Goal: Task Accomplishment & Management: Manage account settings

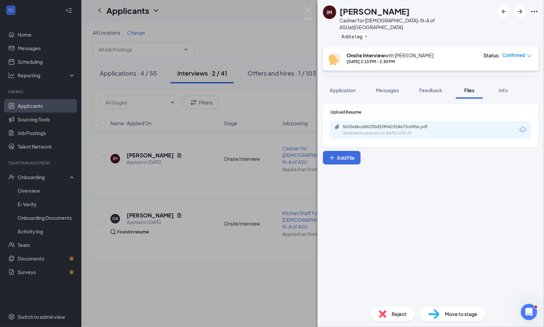
click at [34, 45] on div "IM [PERSON_NAME] Cashier for [DEMOGRAPHIC_DATA]-fil-A of ASU at [GEOGRAPHIC_DAT…" at bounding box center [272, 163] width 544 height 327
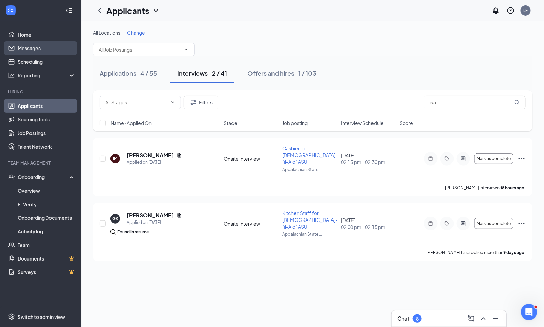
click at [29, 50] on link "Messages" at bounding box center [47, 48] width 58 height 14
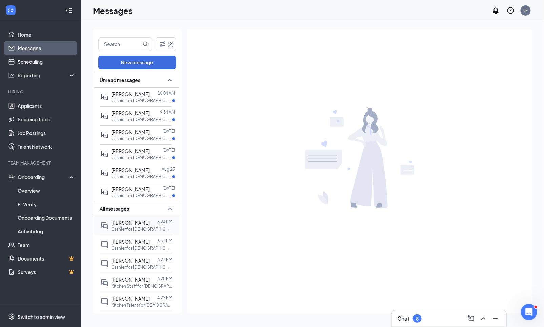
click at [117, 232] on p "Cashier for [DEMOGRAPHIC_DATA]-fil-A of ASU at [GEOGRAPHIC_DATA]" at bounding box center [141, 229] width 61 height 6
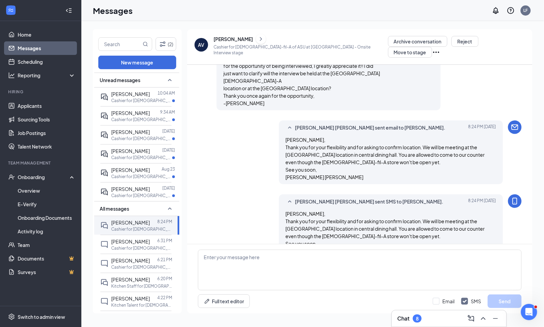
scroll to position [359, 0]
click at [35, 47] on link "Messages" at bounding box center [47, 48] width 58 height 14
click at [35, 37] on link "Home" at bounding box center [47, 35] width 58 height 14
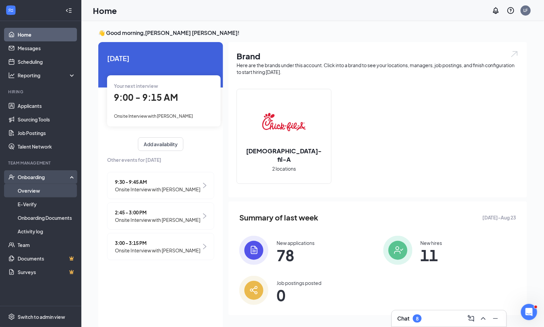
click at [34, 190] on link "Overview" at bounding box center [47, 191] width 58 height 14
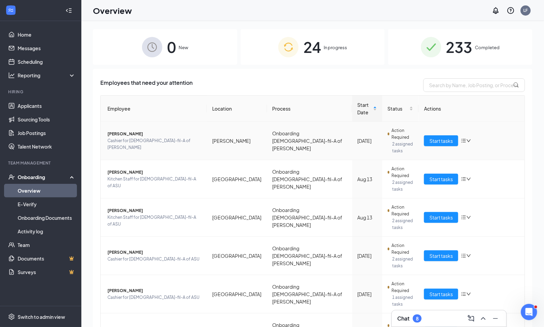
click at [335, 44] on span "In progress" at bounding box center [335, 47] width 23 height 7
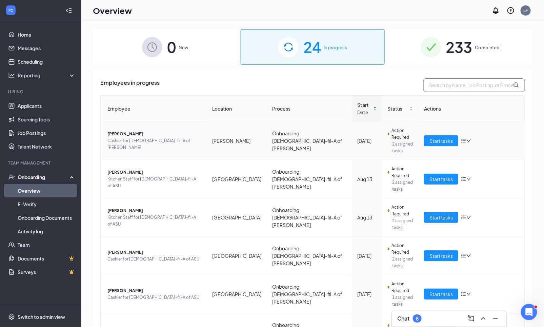
click at [488, 85] on input "text" at bounding box center [474, 85] width 102 height 14
type input "great"
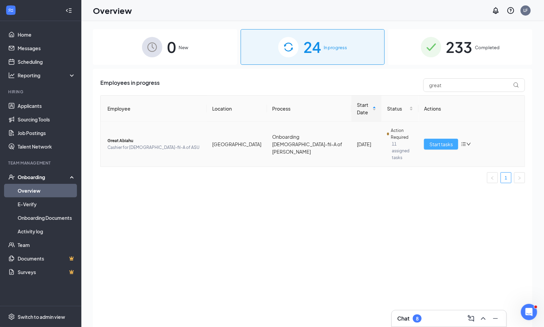
click at [433, 140] on span "Start tasks" at bounding box center [440, 143] width 23 height 7
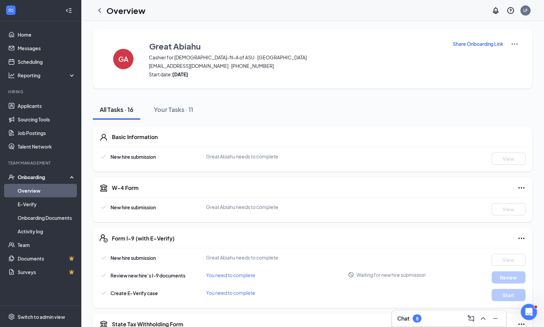
click at [99, 12] on icon "ChevronLeft" at bounding box center [100, 10] width 8 height 8
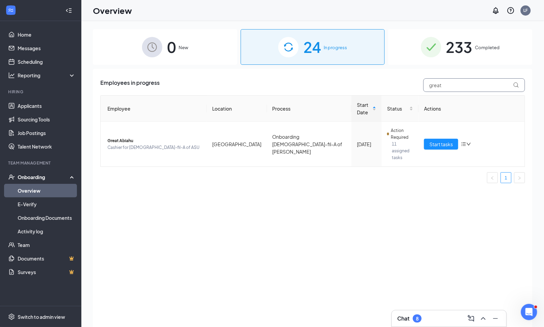
click at [442, 85] on input "great" at bounding box center [474, 85] width 102 height 14
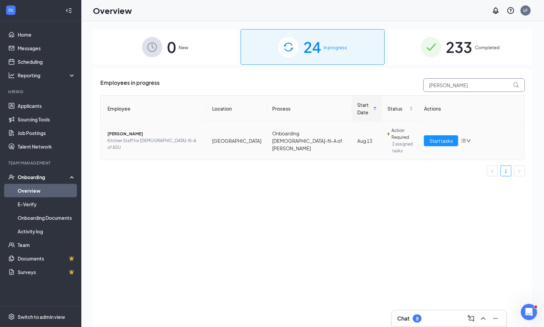
type input "[PERSON_NAME]"
click at [438, 148] on td "Start tasks" at bounding box center [471, 141] width 106 height 38
click at [438, 147] on td "Start tasks" at bounding box center [471, 141] width 106 height 38
click at [438, 138] on span "Start tasks" at bounding box center [440, 140] width 23 height 7
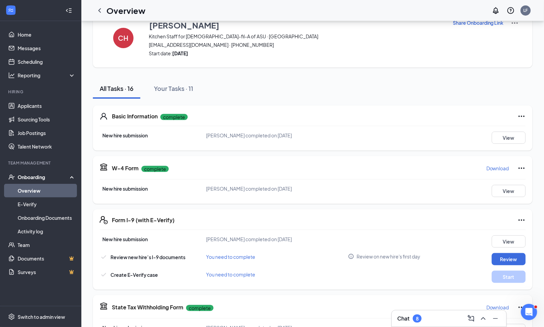
scroll to position [26, 0]
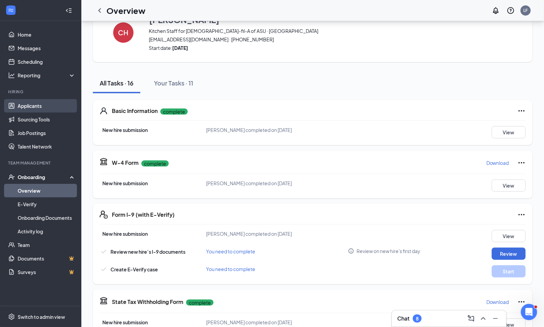
click at [32, 105] on link "Applicants" at bounding box center [47, 106] width 58 height 14
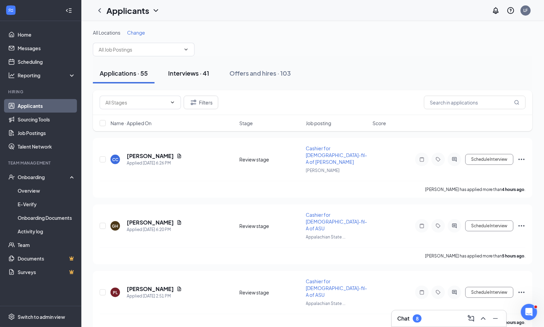
click at [189, 71] on div "Interviews · 41" at bounding box center [188, 73] width 41 height 8
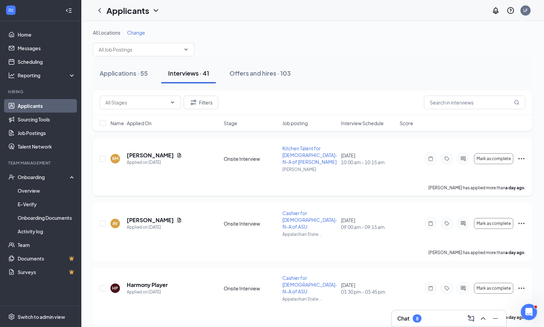
scroll to position [2, 0]
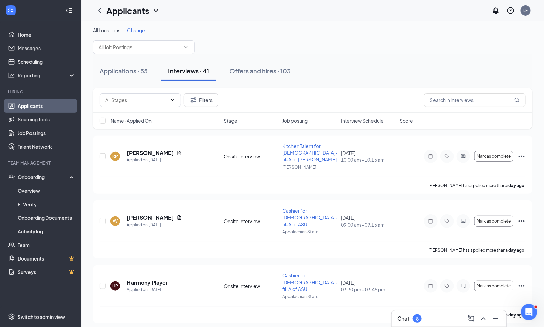
click at [376, 120] on span "Interview Schedule" at bounding box center [362, 120] width 43 height 7
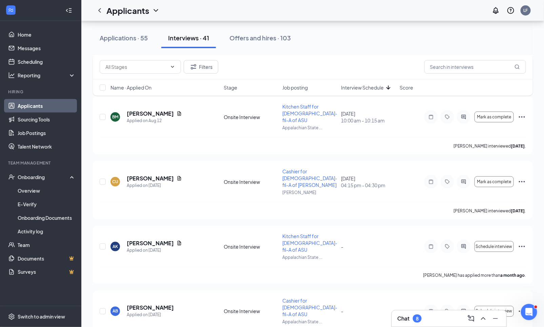
scroll to position [2173, 0]
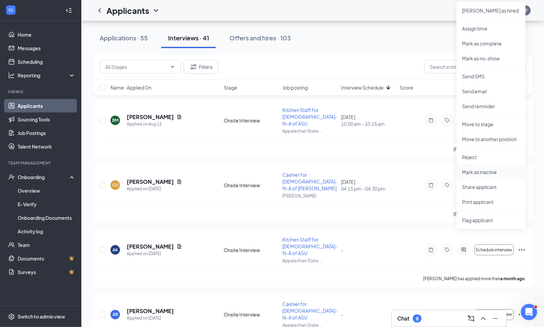
click at [489, 166] on li "Mark as inactive" at bounding box center [490, 171] width 69 height 15
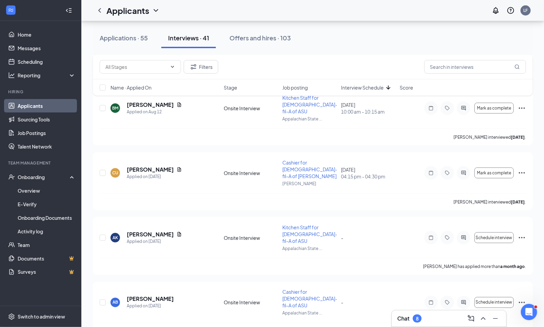
scroll to position [2225, 0]
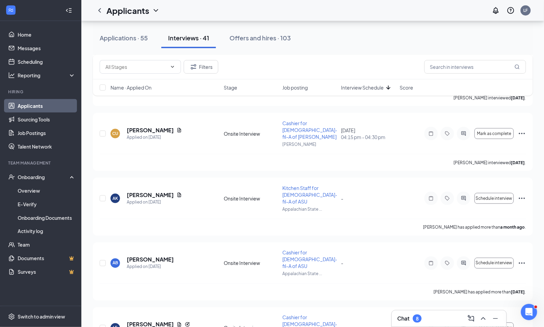
click at [368, 87] on span "Interview Schedule" at bounding box center [362, 87] width 43 height 7
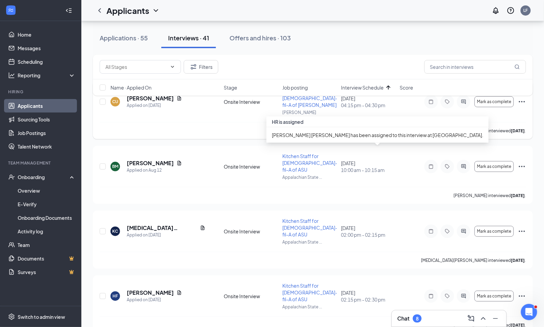
scroll to position [58, 0]
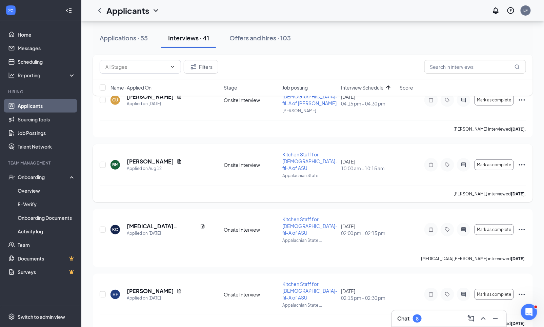
click at [463, 162] on icon "ActiveChat" at bounding box center [463, 164] width 8 height 5
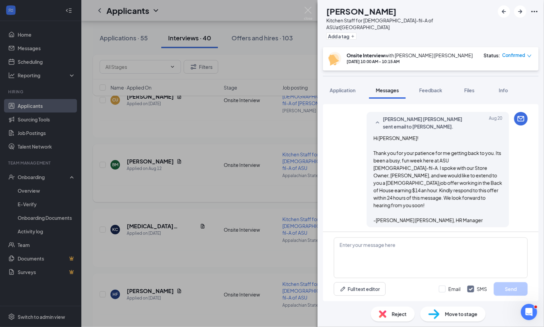
scroll to position [510, 0]
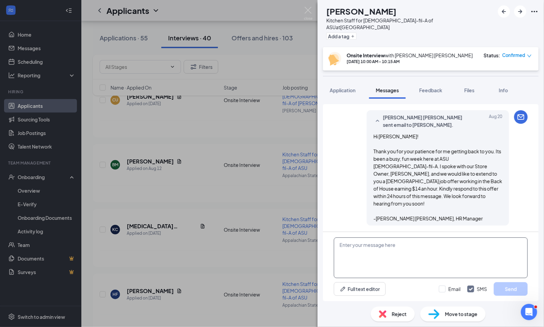
click at [375, 258] on textarea at bounding box center [431, 257] width 194 height 41
type textarea "Hi [PERSON_NAME], I understand your position. Good luck! -HR Team"
click at [443, 288] on input "Email" at bounding box center [450, 288] width 22 height 7
checkbox input "true"
click at [507, 290] on button "Send" at bounding box center [511, 289] width 34 height 14
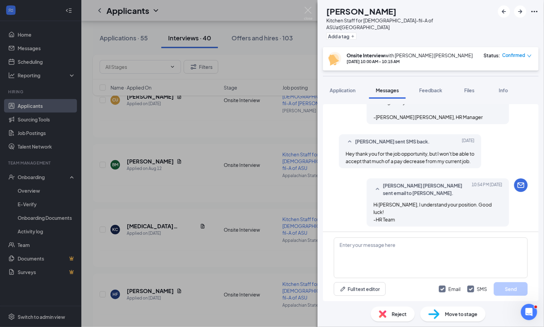
scroll to position [611, 0]
click at [389, 312] on div "Reject" at bounding box center [393, 313] width 44 height 15
type textarea "[PERSON_NAME] was offered a position and decided not to accept based on pay."
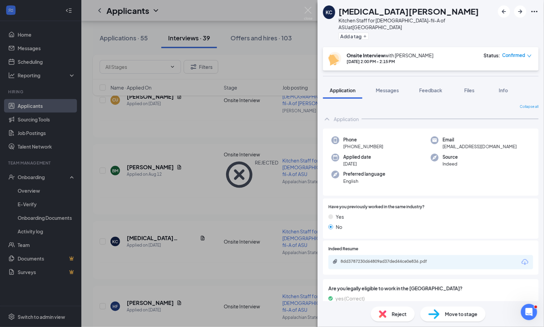
click at [258, 184] on div "KC [MEDICAL_DATA][PERSON_NAME] Kitchen Staff for [DEMOGRAPHIC_DATA]-fil-A of AS…" at bounding box center [272, 163] width 544 height 327
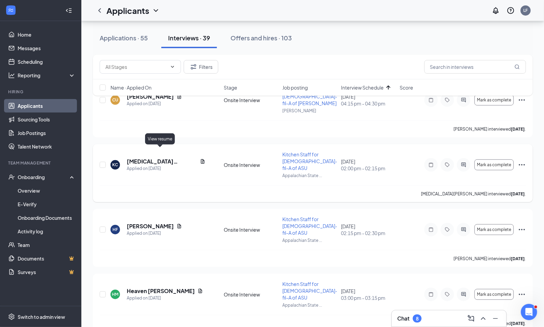
click at [159, 158] on div "[MEDICAL_DATA][PERSON_NAME]" at bounding box center [166, 161] width 79 height 7
click at [200, 159] on icon "Document" at bounding box center [202, 161] width 5 height 5
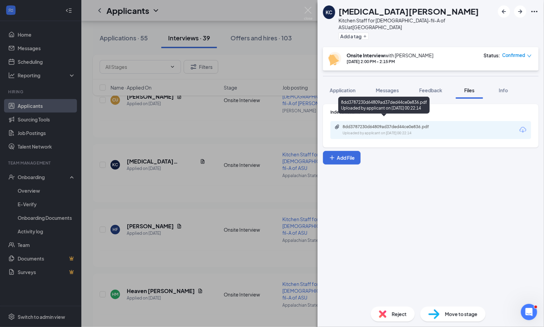
click at [388, 124] on div "8dd3787230d64809ad37ded44ce0e836.pdf" at bounding box center [390, 126] width 95 height 5
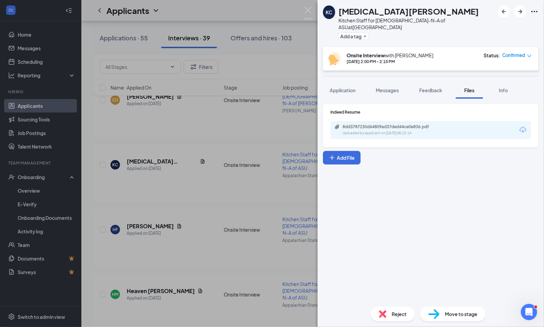
click at [181, 145] on div "KC [MEDICAL_DATA][PERSON_NAME] Kitchen Staff for [DEMOGRAPHIC_DATA]-fil-A of AS…" at bounding box center [272, 163] width 544 height 327
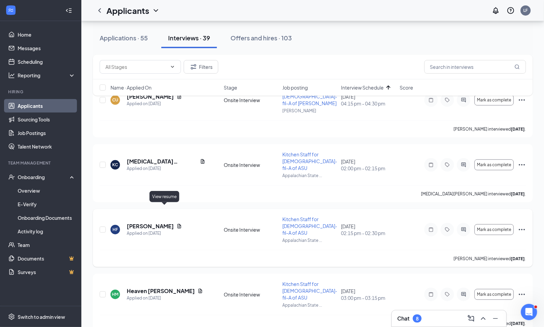
click at [177, 223] on icon "Document" at bounding box center [179, 225] width 5 height 5
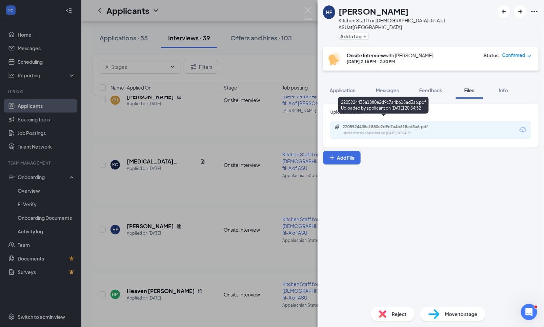
click at [411, 130] on div "Uploaded by applicant on [DATE] 20:54:32" at bounding box center [394, 132] width 102 height 5
click at [414, 124] on div "2205924435a1880e2d9c7a4b618ad3a6.pdf" at bounding box center [390, 126] width 95 height 5
click at [394, 87] on span "Messages" at bounding box center [387, 90] width 23 height 6
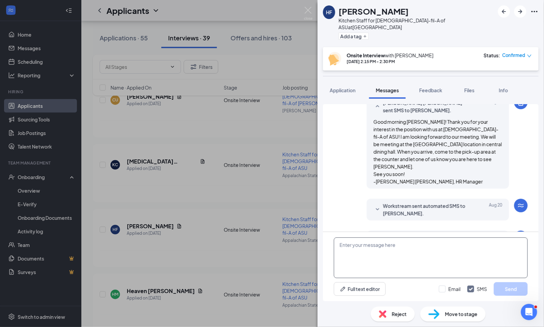
scroll to position [321, 0]
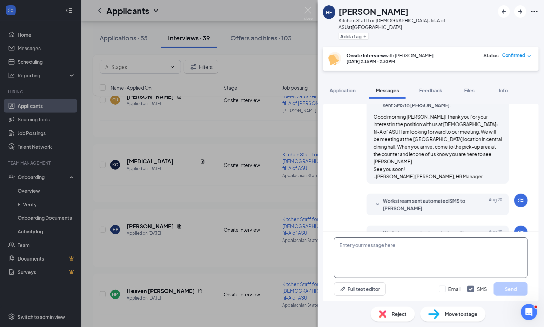
click at [355, 248] on textarea at bounding box center [431, 257] width 194 height 41
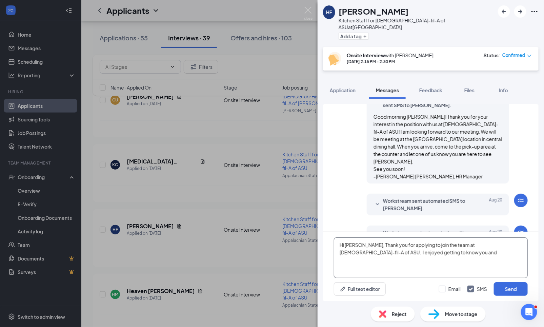
drag, startPoint x: 454, startPoint y: 253, endPoint x: 339, endPoint y: 254, distance: 115.2
click at [339, 254] on textarea "Hi [PERSON_NAME], Thank you for applying to join the team at [DEMOGRAPHIC_DATA]…" at bounding box center [431, 257] width 194 height 41
click at [421, 253] on textarea "Hi [PERSON_NAME], Thank you for applying to join the team at [DEMOGRAPHIC_DATA]…" at bounding box center [431, 257] width 194 height 41
click at [440, 252] on textarea "Hi [PERSON_NAME], Thank you for applying to join the team at [DEMOGRAPHIC_DATA]…" at bounding box center [431, 257] width 194 height 41
click at [424, 262] on textarea "Hi [PERSON_NAME], Thank you for applying to join the team at [DEMOGRAPHIC_DATA]…" at bounding box center [431, 257] width 194 height 41
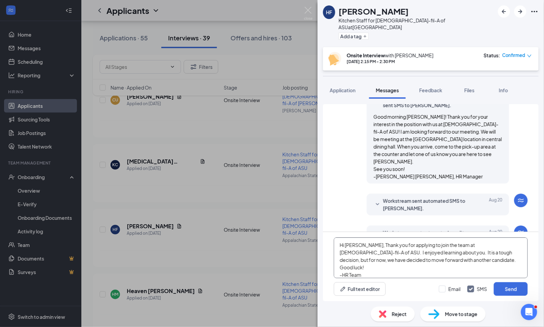
drag, startPoint x: 372, startPoint y: 274, endPoint x: 361, endPoint y: 247, distance: 28.6
click at [361, 247] on textarea "Hi [PERSON_NAME], Thank you for applying to join the team at [DEMOGRAPHIC_DATA]…" at bounding box center [431, 257] width 194 height 41
type textarea "Hi [PERSON_NAME], Thank you for applying to join the team at [DEMOGRAPHIC_DATA]…"
click at [444, 288] on input "Email" at bounding box center [450, 288] width 22 height 7
checkbox input "true"
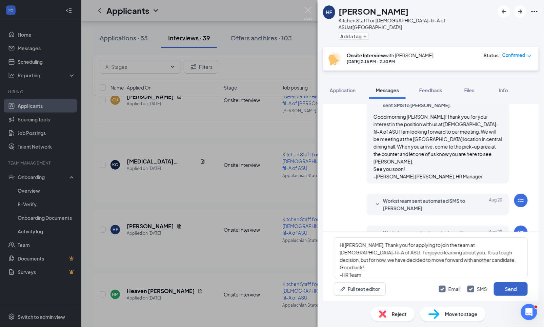
click at [511, 288] on button "Send" at bounding box center [511, 289] width 34 height 14
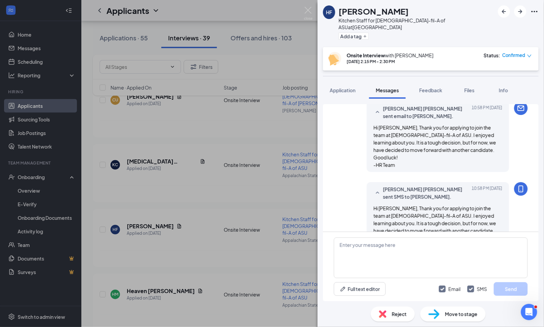
scroll to position [482, 0]
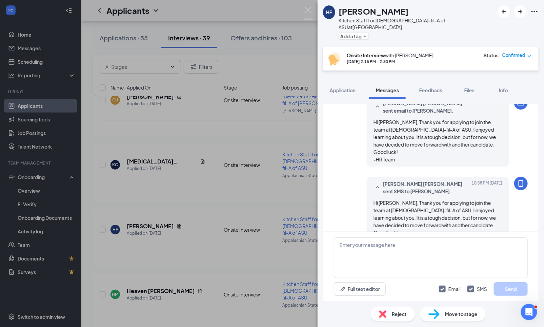
click at [198, 180] on div "HF [PERSON_NAME] Kitchen Staff for [DEMOGRAPHIC_DATA]-fil-A of ASU at [GEOGRAPH…" at bounding box center [272, 163] width 544 height 327
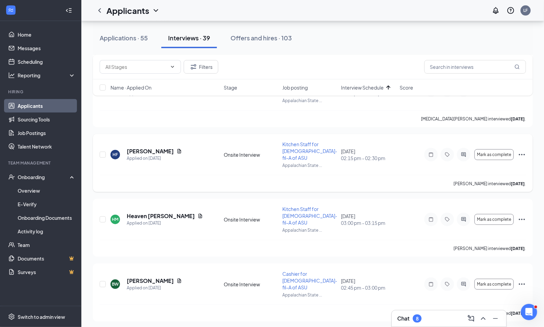
scroll to position [134, 0]
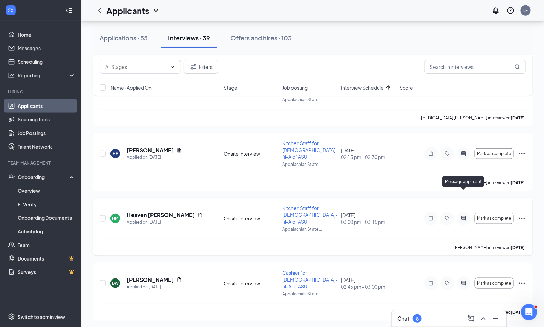
click at [460, 215] on icon "ActiveChat" at bounding box center [463, 217] width 8 height 5
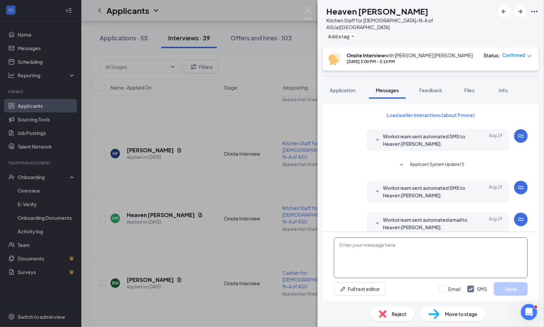
click at [359, 263] on textarea at bounding box center [431, 257] width 194 height 41
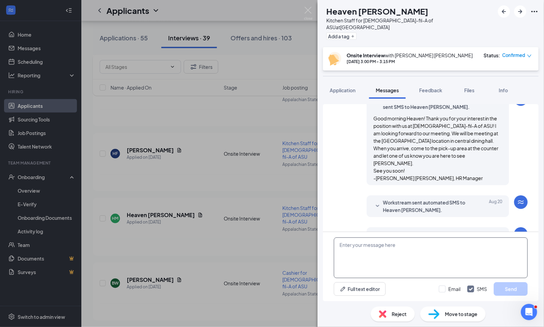
scroll to position [321, 0]
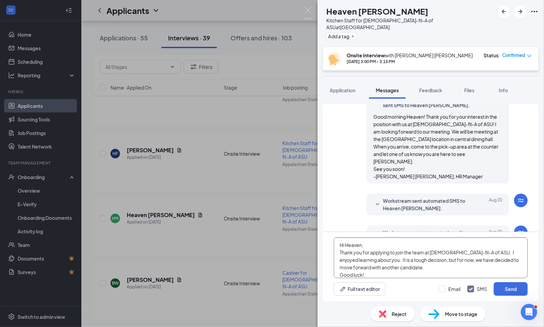
scroll to position [7, 0]
click at [406, 261] on textarea "Hi Heaven, Thank you for applying to join the team at [DEMOGRAPHIC_DATA]-fil-A …" at bounding box center [431, 257] width 194 height 41
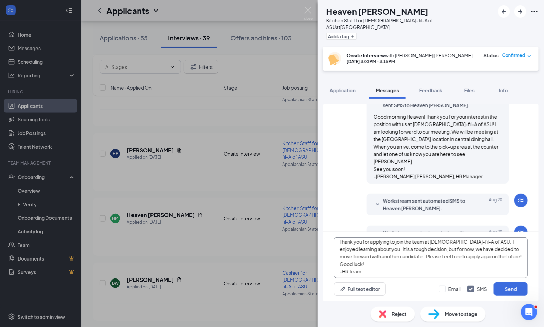
scroll to position [0, 0]
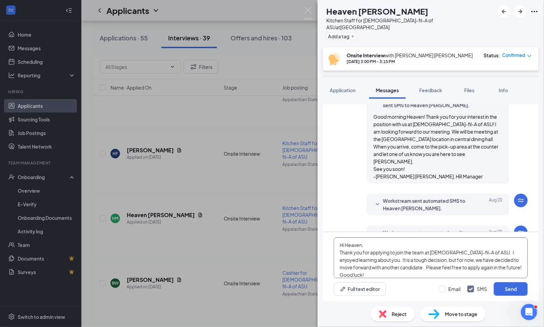
drag, startPoint x: 363, startPoint y: 275, endPoint x: 336, endPoint y: 233, distance: 50.3
click at [336, 233] on div "Hi Heaven, Thank you for applying to join the team at [DEMOGRAPHIC_DATA]-fil-A …" at bounding box center [430, 266] width 215 height 69
type textarea "Hi Heaven, Thank you for applying to join the team at [DEMOGRAPHIC_DATA]-fil-A …"
click at [444, 287] on input "Email" at bounding box center [450, 288] width 22 height 7
checkbox input "true"
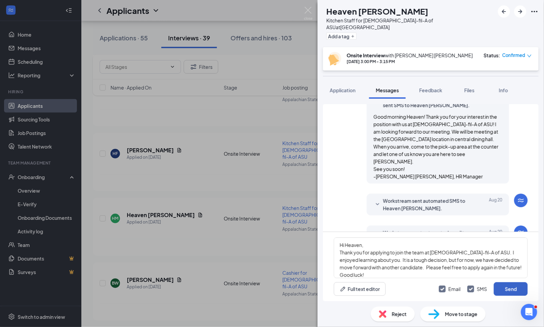
click at [507, 286] on button "Send" at bounding box center [511, 289] width 34 height 14
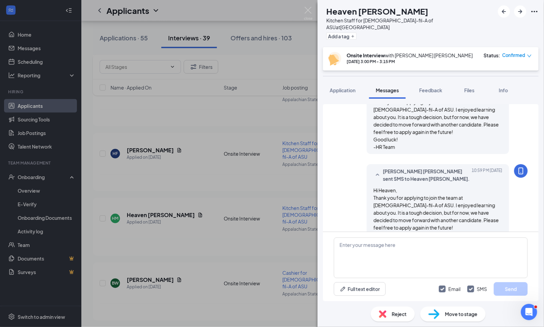
scroll to position [512, 0]
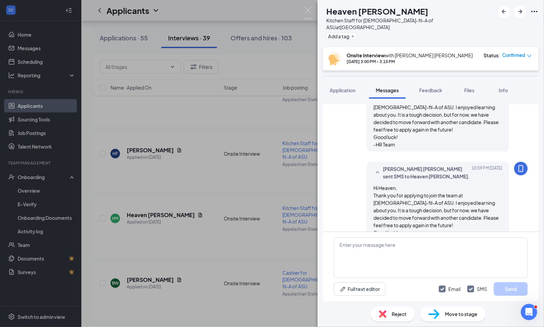
click at [209, 220] on div "HM Heaven [PERSON_NAME] Kitchen Staff for [DEMOGRAPHIC_DATA]-fil-A of ASU at [G…" at bounding box center [272, 163] width 544 height 327
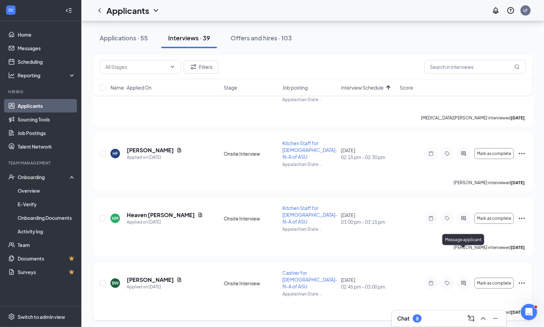
click at [464, 280] on icon "ActiveChat" at bounding box center [463, 282] width 8 height 5
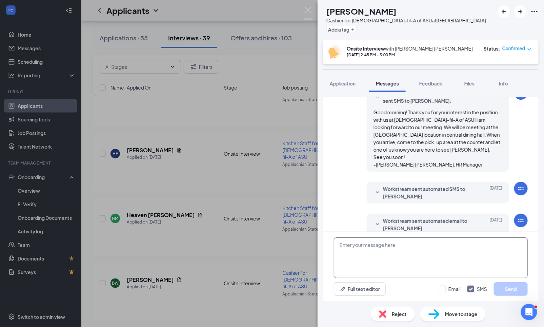
click at [367, 250] on textarea at bounding box center [431, 257] width 194 height 41
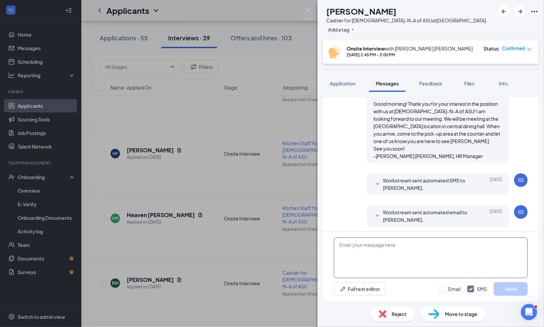
scroll to position [321, 0]
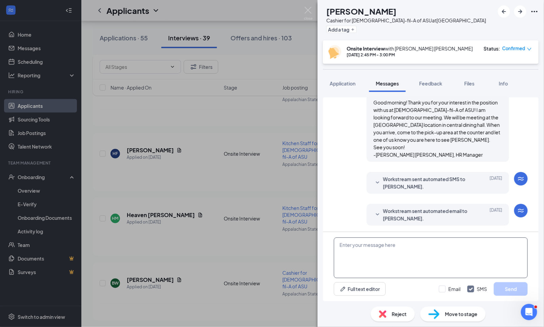
paste textarea "Hi Heaven, Thank you for applying to join the team at [DEMOGRAPHIC_DATA]-fil-A …"
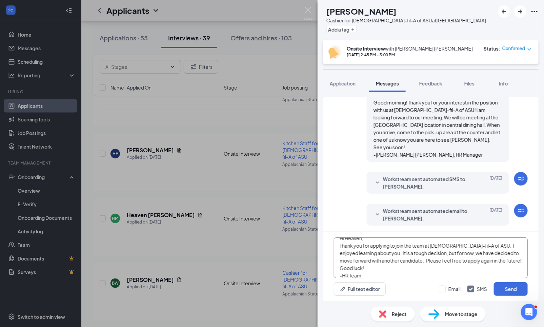
scroll to position [0, 0]
drag, startPoint x: 363, startPoint y: 246, endPoint x: 346, endPoint y: 246, distance: 16.9
click at [346, 246] on textarea "Hi Heaven, Thank you for applying to join the team at [DEMOGRAPHIC_DATA]-fil-A …" at bounding box center [431, 257] width 194 height 41
drag, startPoint x: 475, startPoint y: 252, endPoint x: 494, endPoint y: 252, distance: 19.3
click at [494, 252] on textarea "Hi [PERSON_NAME] Thank you for applying to join the team at [DEMOGRAPHIC_DATA]-…" at bounding box center [431, 257] width 194 height 41
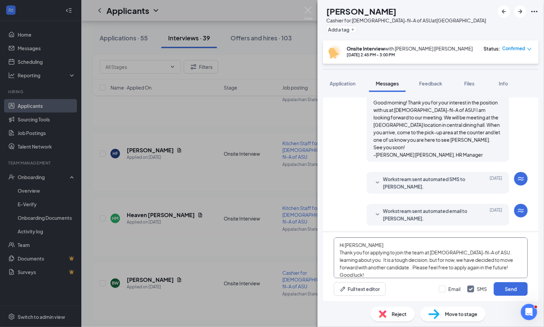
click at [489, 252] on textarea "Hi [PERSON_NAME] Thank you for applying to join the team at [DEMOGRAPHIC_DATA]-…" at bounding box center [431, 257] width 194 height 41
drag, startPoint x: 369, startPoint y: 275, endPoint x: 337, endPoint y: 227, distance: 57.4
click at [337, 227] on div "Load earlier interactions (about 10 more) Workstream sent automated SMS to [PER…" at bounding box center [430, 199] width 215 height 204
type textarea "Hi [PERSON_NAME] Thank you for applying to join the team at [DEMOGRAPHIC_DATA]-…"
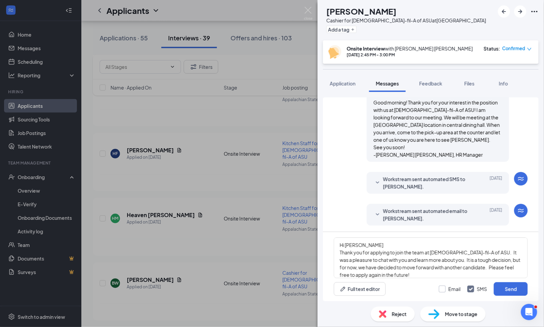
click at [442, 288] on input "Email" at bounding box center [450, 288] width 22 height 7
checkbox input "true"
click at [512, 291] on button "Send" at bounding box center [511, 289] width 34 height 14
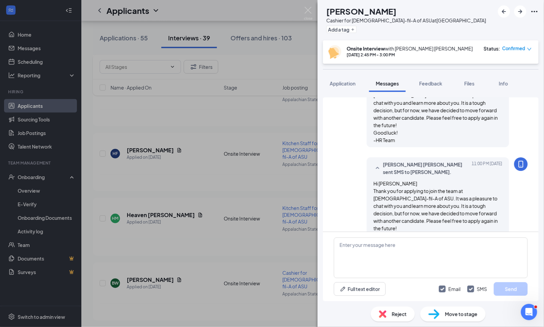
scroll to position [512, 0]
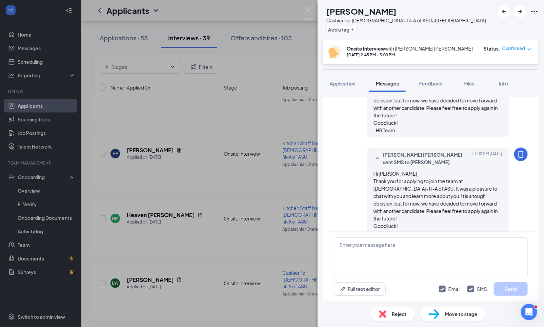
click at [388, 309] on div "Reject" at bounding box center [393, 313] width 44 height 15
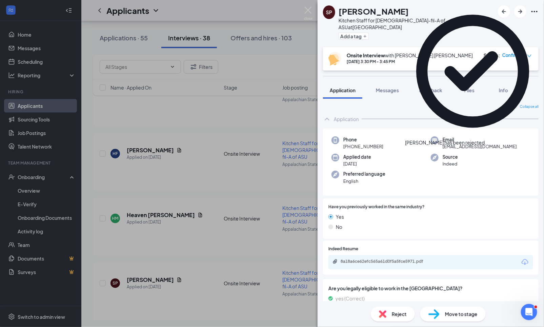
click at [201, 200] on div "SP [PERSON_NAME] Kitchen Staff for [DEMOGRAPHIC_DATA]-fil-A of ASU at [GEOGRAPH…" at bounding box center [272, 163] width 544 height 327
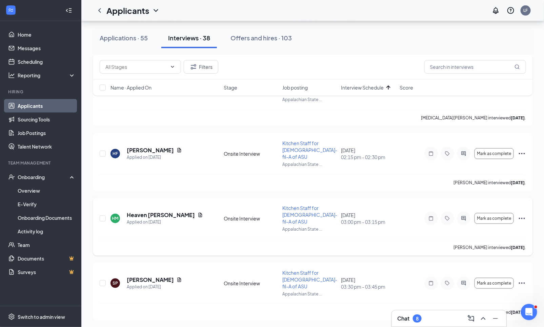
click at [522, 218] on icon "Ellipses" at bounding box center [522, 218] width 6 height 1
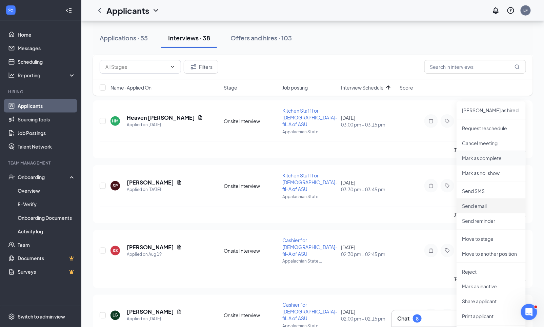
scroll to position [234, 0]
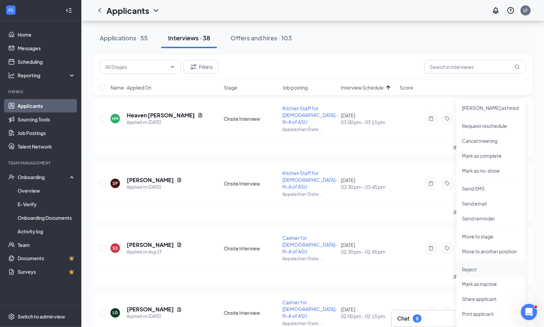
click at [478, 267] on p "Reject" at bounding box center [491, 269] width 58 height 7
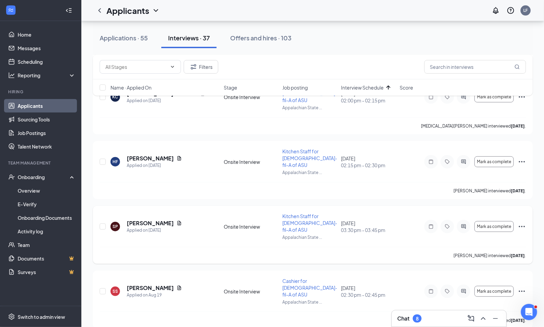
scroll to position [121, 0]
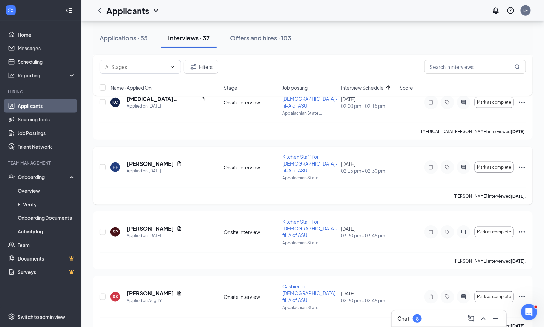
click at [523, 163] on icon "Ellipses" at bounding box center [522, 167] width 8 height 8
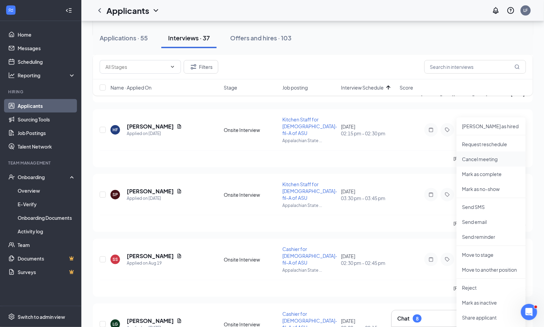
scroll to position [162, 0]
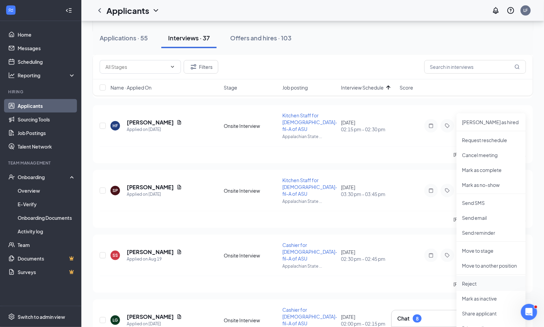
click at [475, 281] on p "Reject" at bounding box center [491, 283] width 58 height 7
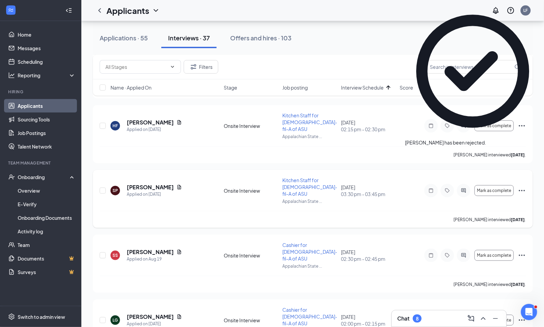
click at [521, 184] on div "Mark as complete" at bounding box center [475, 191] width 102 height 14
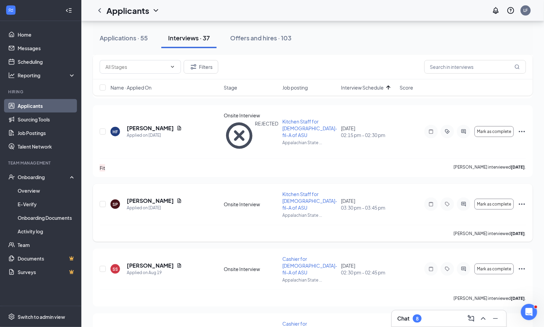
click at [521, 203] on icon "Ellipses" at bounding box center [522, 203] width 6 height 1
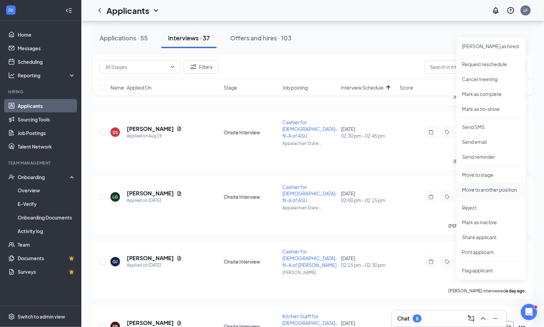
scroll to position [329, 0]
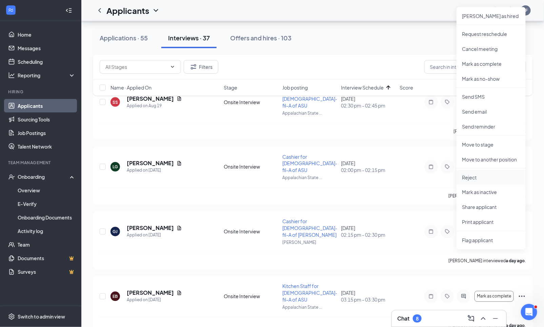
click at [476, 179] on p "Reject" at bounding box center [491, 177] width 58 height 7
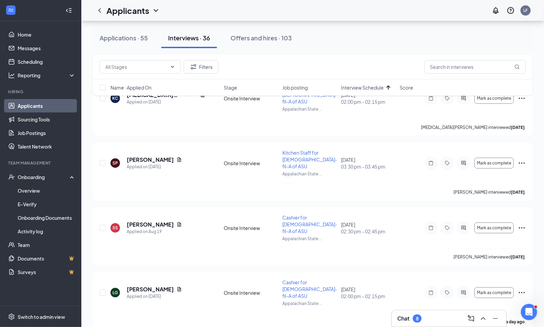
scroll to position [125, 0]
click at [462, 156] on div at bounding box center [464, 163] width 14 height 14
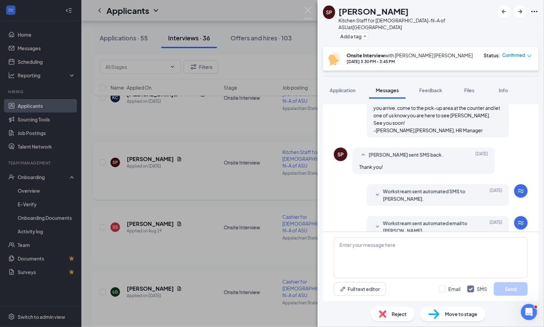
scroll to position [325, 0]
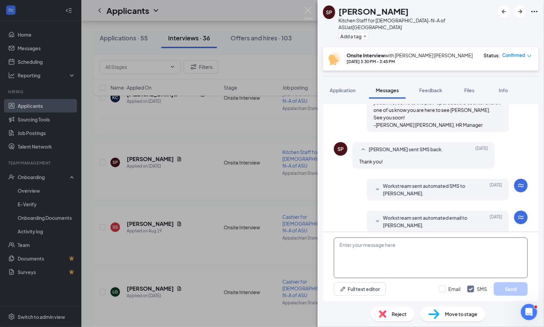
click at [392, 259] on textarea at bounding box center [431, 257] width 194 height 41
paste textarea "Hi [PERSON_NAME] Thank you for applying to join the team at [DEMOGRAPHIC_DATA]-…"
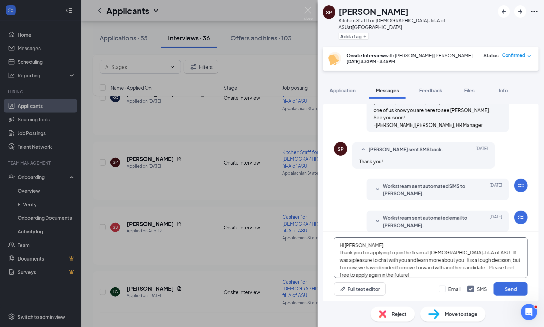
drag, startPoint x: 366, startPoint y: 244, endPoint x: 346, endPoint y: 245, distance: 19.7
click at [346, 245] on textarea "Hi [PERSON_NAME] Thank you for applying to join the team at [DEMOGRAPHIC_DATA]-…" at bounding box center [431, 257] width 194 height 41
click at [360, 243] on textarea "Hi Thank you for applying to join the team at [DEMOGRAPHIC_DATA]-fil-A of ASU. …" at bounding box center [431, 257] width 194 height 41
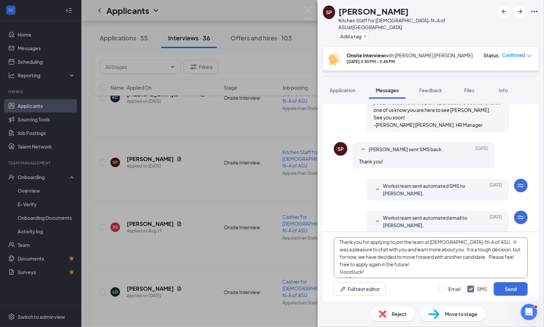
scroll to position [11, 0]
drag, startPoint x: 457, startPoint y: 264, endPoint x: 452, endPoint y: 259, distance: 7.0
click at [452, 259] on textarea "Hi [PERSON_NAME], Thank you for applying to join the team at [DEMOGRAPHIC_DATA]…" at bounding box center [431, 257] width 194 height 41
type textarea "Hi [PERSON_NAME], Thank you for applying to join the team at [DEMOGRAPHIC_DATA]…"
click at [446, 287] on input "Email" at bounding box center [450, 288] width 22 height 7
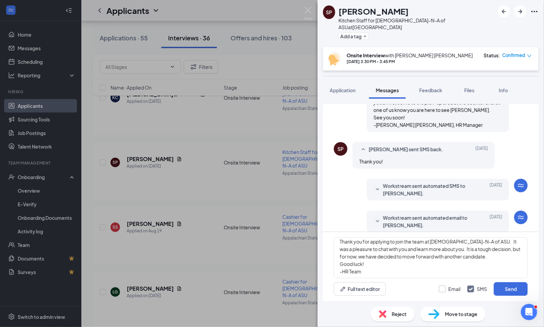
checkbox input "true"
click at [505, 288] on button "Send" at bounding box center [511, 289] width 34 height 14
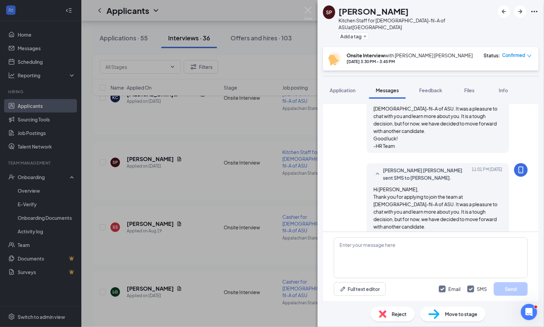
scroll to position [501, 0]
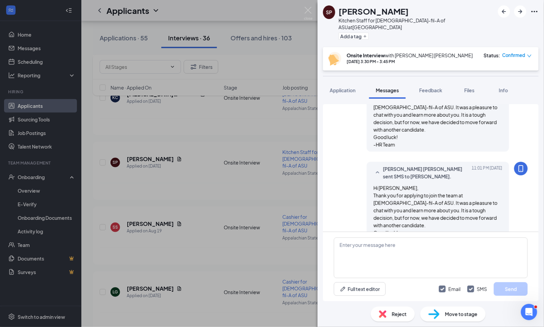
click at [389, 313] on div "Reject" at bounding box center [393, 313] width 44 height 15
type textarea "P"
type textarea "N"
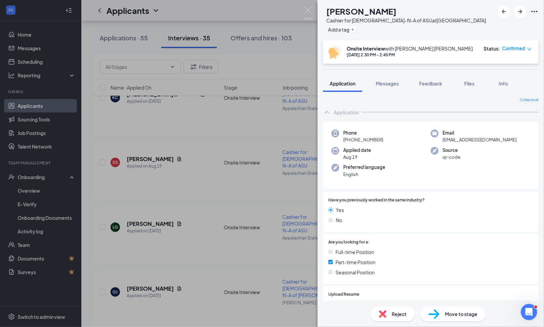
scroll to position [7, 0]
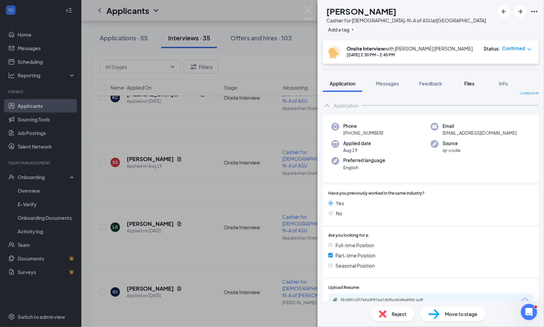
click at [468, 84] on span "Files" at bounding box center [469, 83] width 10 height 6
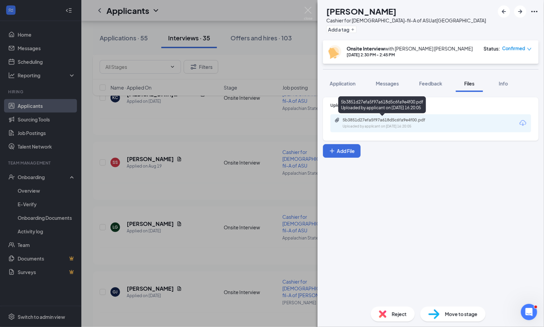
click at [395, 120] on div "5b3851d27efa5f97a618d5c6fa9e4f00.pdf" at bounding box center [390, 119] width 95 height 5
click at [254, 69] on div "SS [PERSON_NAME] Cashier for [DEMOGRAPHIC_DATA]-fil-A of ASU at [GEOGRAPHIC_DAT…" at bounding box center [272, 163] width 544 height 327
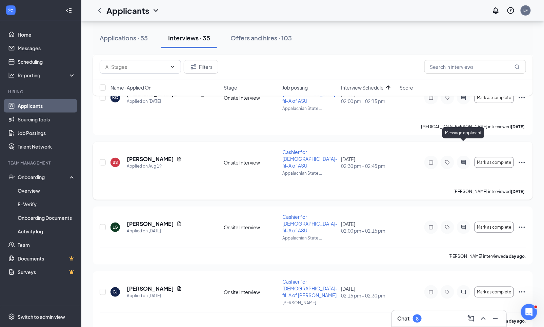
click at [463, 160] on icon "ActiveChat" at bounding box center [463, 162] width 4 height 4
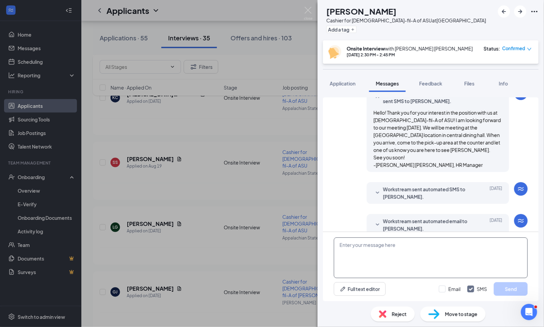
scroll to position [321, 0]
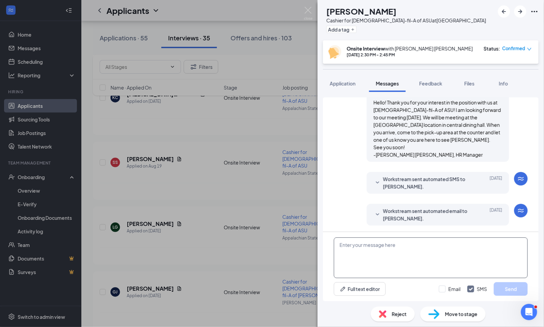
click at [366, 260] on textarea at bounding box center [431, 257] width 194 height 41
paste textarea "Hi Thank you for applying to join the team at [DEMOGRAPHIC_DATA]-fil-A of ASU. …"
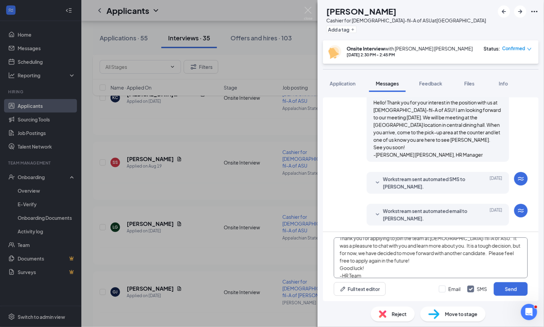
scroll to position [0, 0]
click at [457, 254] on textarea "Hi Thank you for applying to join the team at [DEMOGRAPHIC_DATA]-fil-A of ASU. …" at bounding box center [431, 257] width 194 height 41
click at [436, 260] on textarea "Hi Thank you for applying to join the team at [DEMOGRAPHIC_DATA]-fil-A of ASU. …" at bounding box center [431, 257] width 194 height 41
type textarea "Hi Thank you for applying to join the team at [DEMOGRAPHIC_DATA]-fil-A of ASU. …"
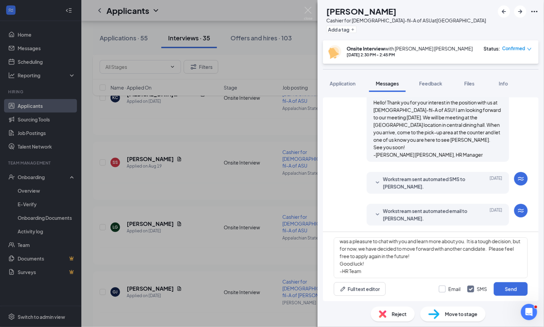
click at [445, 290] on input "Email" at bounding box center [450, 288] width 22 height 7
checkbox input "true"
click at [515, 292] on button "Send" at bounding box center [511, 289] width 34 height 14
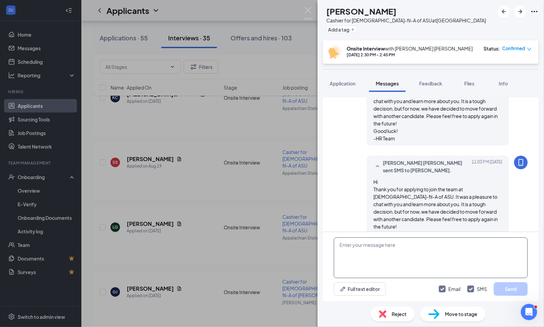
scroll to position [512, 0]
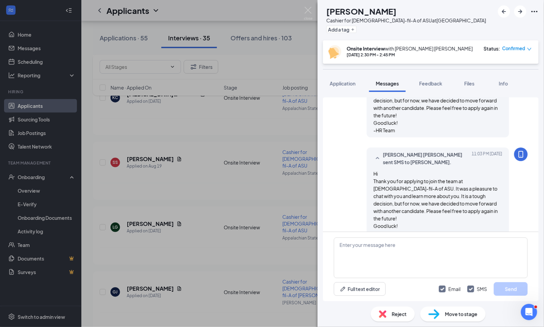
click at [401, 311] on span "Reject" at bounding box center [399, 313] width 15 height 7
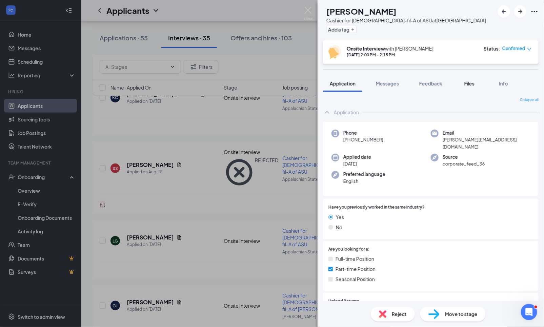
click at [472, 80] on span "Files" at bounding box center [469, 83] width 10 height 6
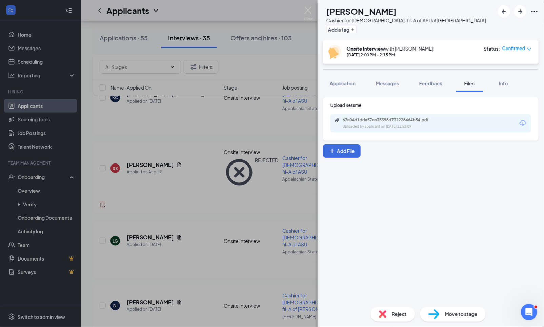
click at [417, 116] on div "67e04d1dda57ea35398d732228464b54.pdf Uploaded by applicant on [DATE] 11:52:09" at bounding box center [430, 123] width 201 height 18
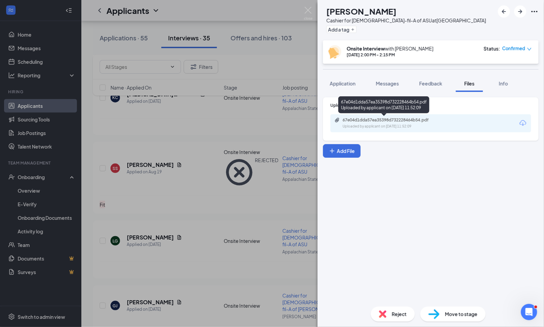
click at [417, 121] on div "67e04d1dda57ea35398d732228464b54.pdf" at bounding box center [390, 119] width 95 height 5
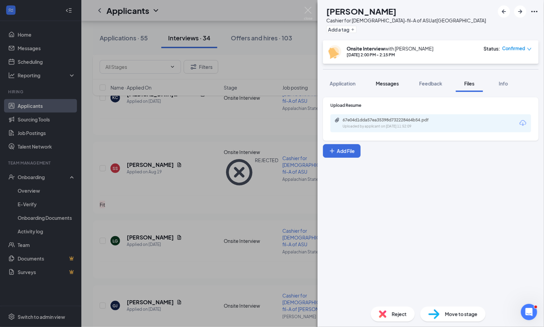
click at [382, 83] on span "Messages" at bounding box center [387, 83] width 23 height 6
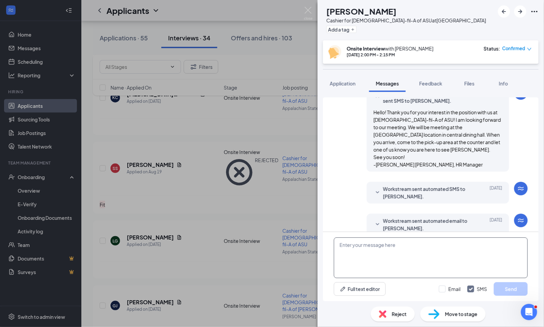
click at [368, 255] on textarea at bounding box center [431, 257] width 194 height 41
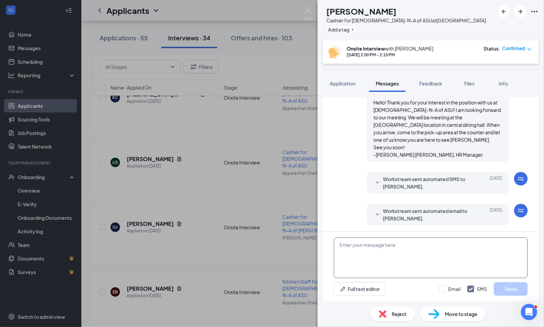
paste textarea "Hi Thank you for applying to join the team at [DEMOGRAPHIC_DATA]-fil-A of ASU. …"
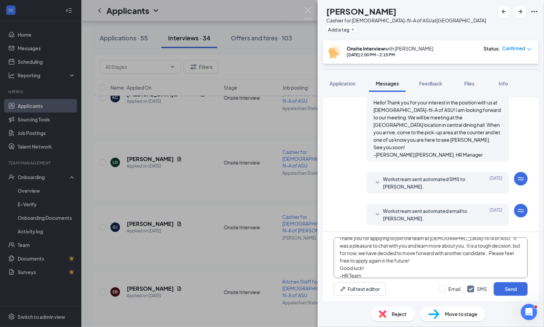
scroll to position [0, 0]
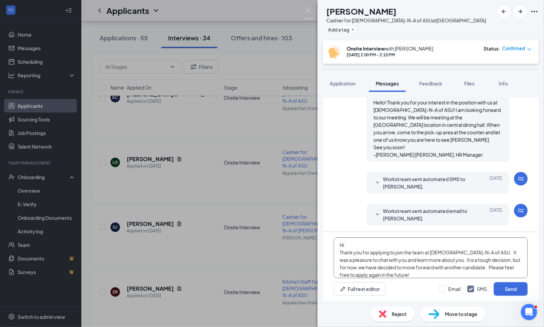
click at [355, 244] on textarea "Hi Thank you for applying to join the team at [DEMOGRAPHIC_DATA]-fil-A of ASU. …" at bounding box center [431, 257] width 194 height 41
type textarea "Hi [PERSON_NAME], Thank you for applying to join the team at [DEMOGRAPHIC_DATA]…"
click at [444, 288] on input "Email" at bounding box center [450, 288] width 22 height 7
checkbox input "true"
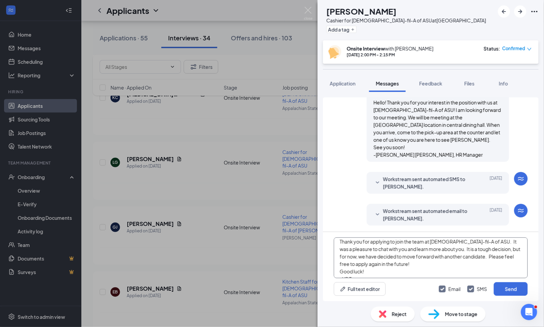
scroll to position [19, 0]
click at [511, 291] on button "Send" at bounding box center [511, 289] width 34 height 14
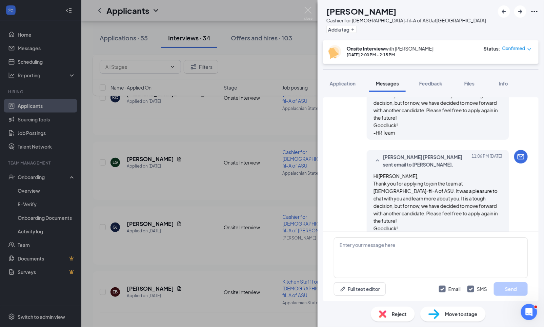
scroll to position [512, 0]
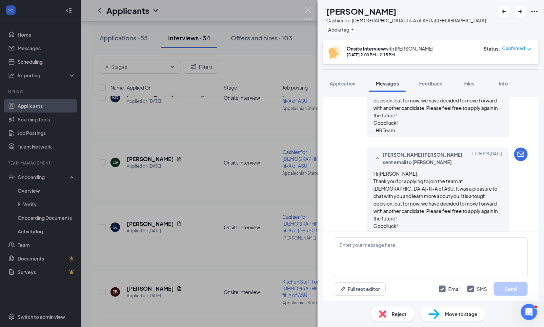
click at [216, 109] on div "LG [PERSON_NAME] Cashier for [DEMOGRAPHIC_DATA]-fil-A of ASU at [GEOGRAPHIC_DAT…" at bounding box center [272, 163] width 544 height 327
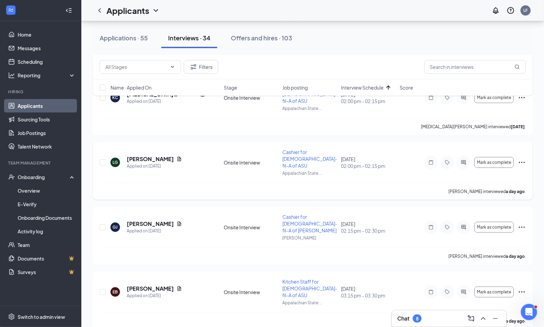
click at [521, 162] on icon "Ellipses" at bounding box center [522, 162] width 6 height 1
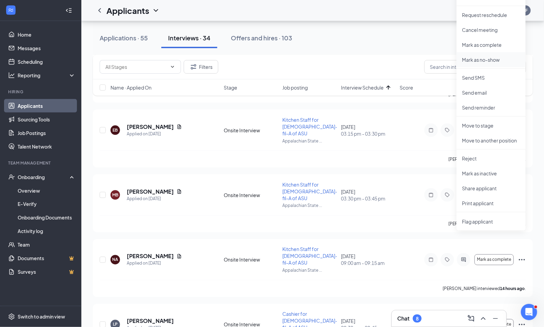
scroll to position [344, 0]
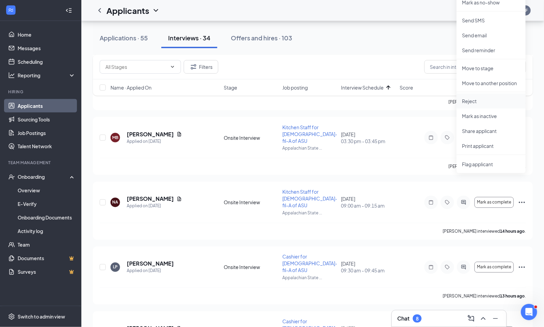
click at [473, 103] on p "Reject" at bounding box center [491, 101] width 58 height 7
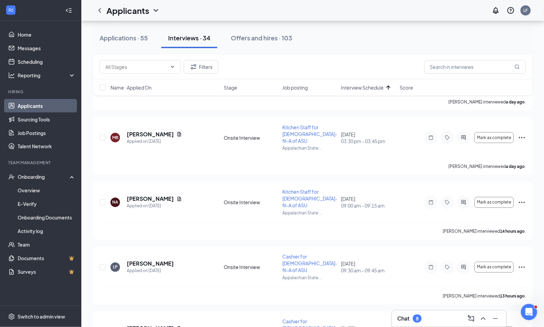
type textarea "Quite a few sorority commitments. [PERSON_NAME] expressed that greek life is he…"
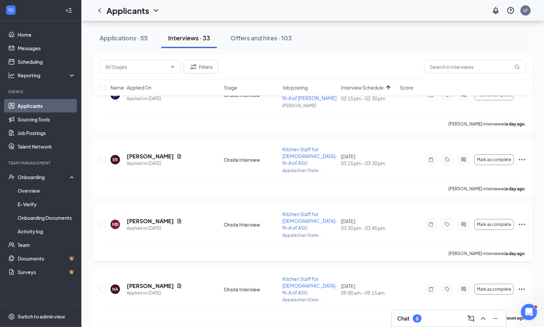
scroll to position [191, 0]
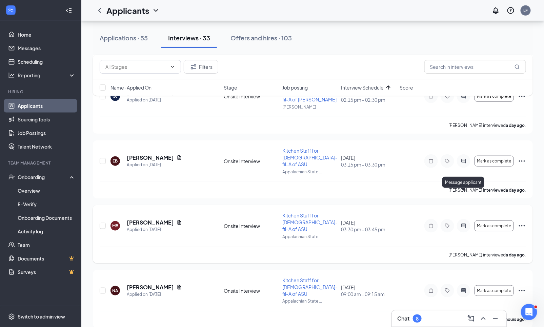
click at [465, 223] on icon "ActiveChat" at bounding box center [463, 225] width 8 height 5
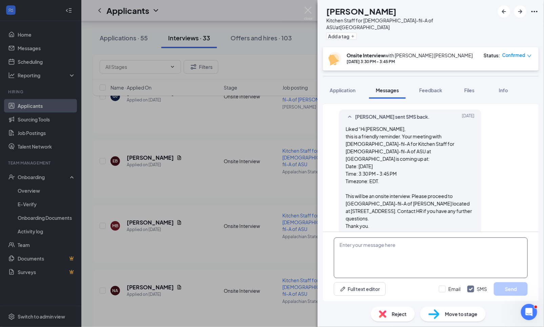
click at [370, 250] on textarea at bounding box center [431, 257] width 194 height 41
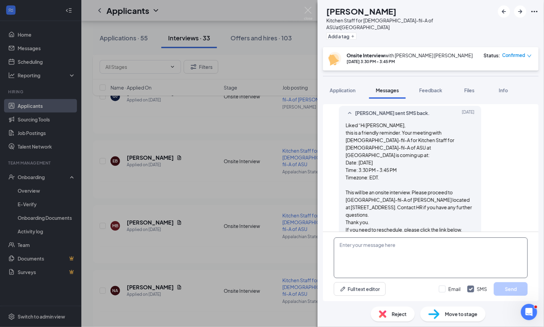
scroll to position [430, 0]
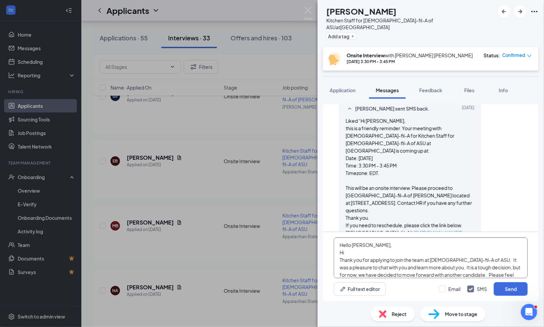
drag, startPoint x: 352, startPoint y: 252, endPoint x: 335, endPoint y: 252, distance: 16.9
click at [336, 252] on textarea "Hello [PERSON_NAME], Hi Thank you for applying to join the team at [DEMOGRAPHIC…" at bounding box center [431, 257] width 194 height 41
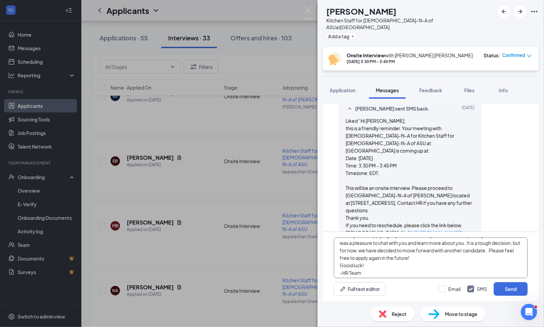
scroll to position [19, 0]
type textarea "Hello [PERSON_NAME], Thank you for applying to join the team at [DEMOGRAPHIC_DA…"
click at [446, 289] on input "Email" at bounding box center [450, 288] width 22 height 7
checkbox input "true"
click at [513, 289] on button "Send" at bounding box center [511, 289] width 34 height 14
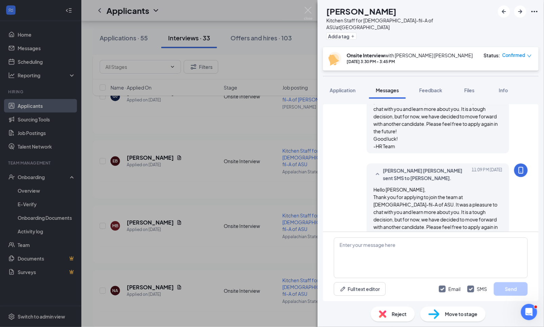
scroll to position [621, 0]
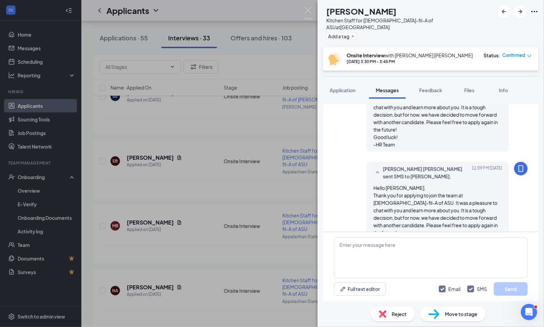
click at [397, 313] on span "Reject" at bounding box center [399, 313] width 15 height 7
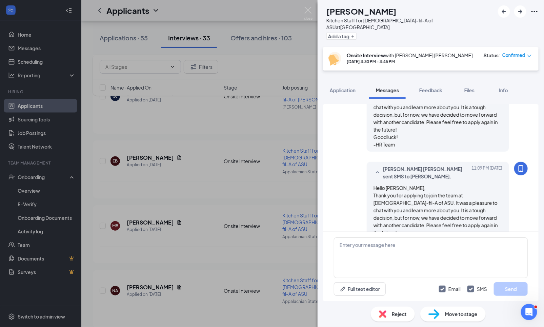
click at [399, 311] on span "Reject" at bounding box center [399, 313] width 15 height 7
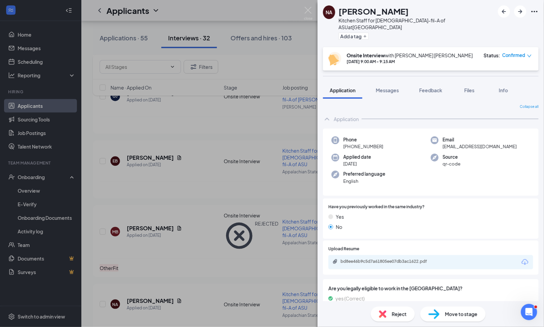
click at [231, 163] on div "NA [PERSON_NAME] Kitchen Staff for [DEMOGRAPHIC_DATA]-fil-A of ASU at [GEOGRAPH…" at bounding box center [272, 163] width 544 height 327
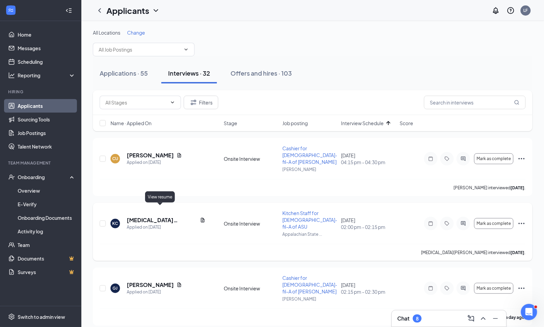
click at [200, 217] on icon "Document" at bounding box center [202, 219] width 5 height 5
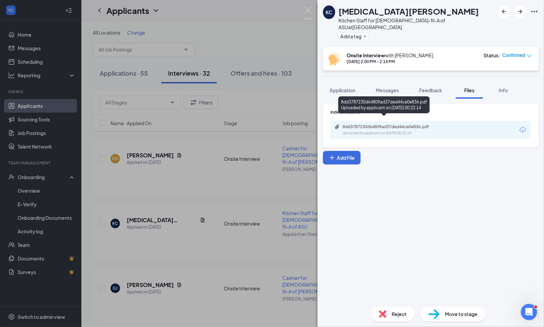
click at [403, 124] on div "8dd3787230d64809ad37ded44ce0e836.pdf" at bounding box center [390, 126] width 95 height 5
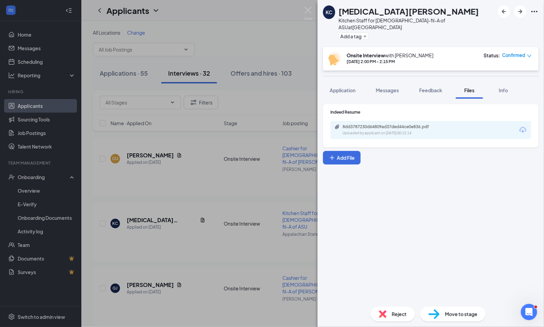
click at [396, 309] on div "Reject" at bounding box center [393, 313] width 44 height 15
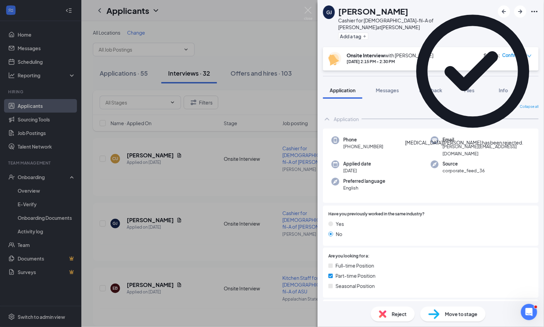
click at [269, 30] on div "[PERSON_NAME] [PERSON_NAME] Cashier for [DEMOGRAPHIC_DATA]-fil-A of [PERSON_NAM…" at bounding box center [272, 163] width 544 height 327
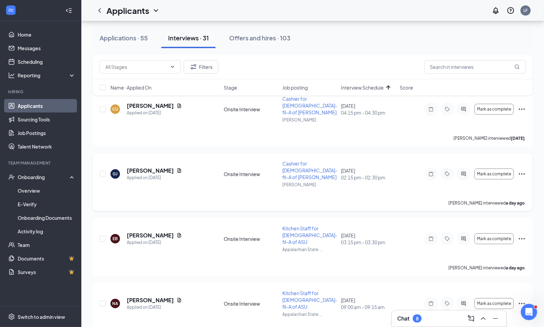
scroll to position [60, 0]
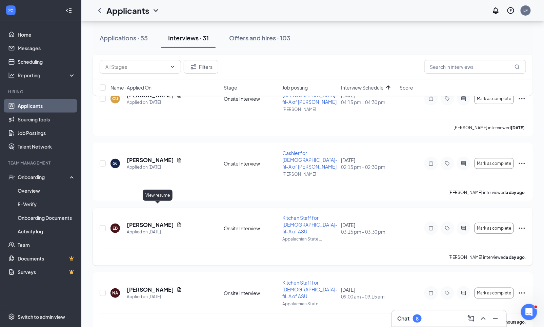
click at [177, 222] on icon "Document" at bounding box center [179, 224] width 5 height 5
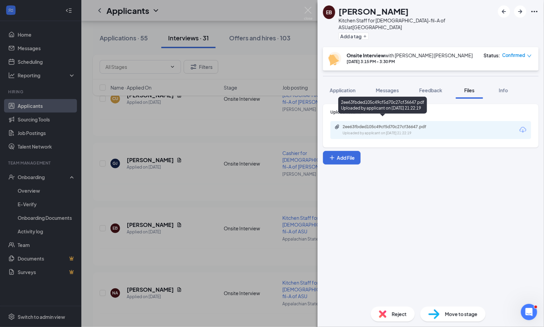
click at [405, 124] on div "2ee63fbded105c49cf5d70c27cf36647.pdf" at bounding box center [390, 126] width 95 height 5
click at [204, 116] on div "EB [PERSON_NAME] Kitchen Staff for [DEMOGRAPHIC_DATA]-fil-A of ASU at [GEOGRAPH…" at bounding box center [272, 163] width 544 height 327
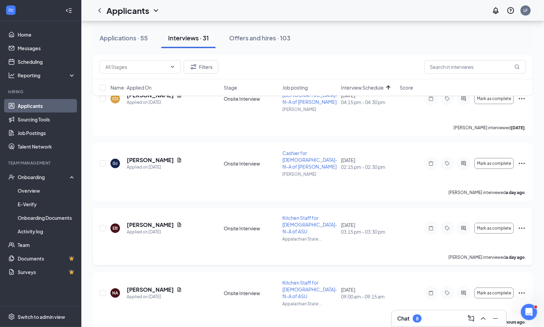
click at [524, 224] on icon "Ellipses" at bounding box center [522, 228] width 8 height 8
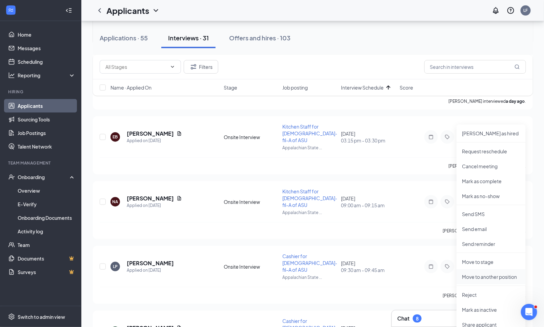
scroll to position [178, 0]
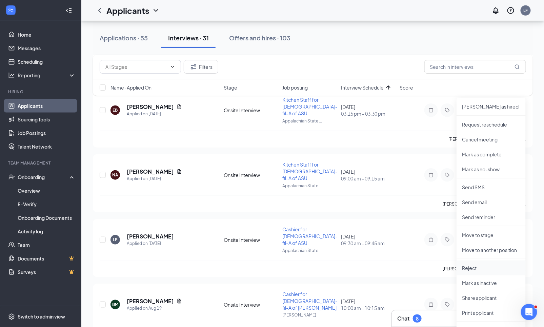
click at [475, 269] on p "Reject" at bounding box center [491, 267] width 58 height 7
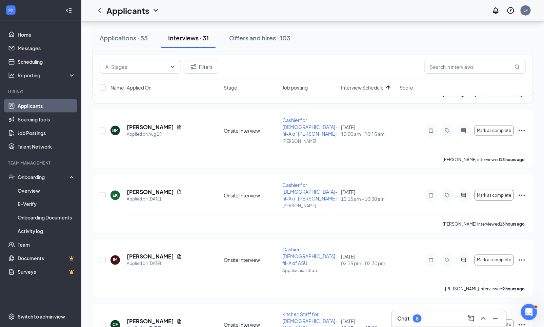
scroll to position [288, 0]
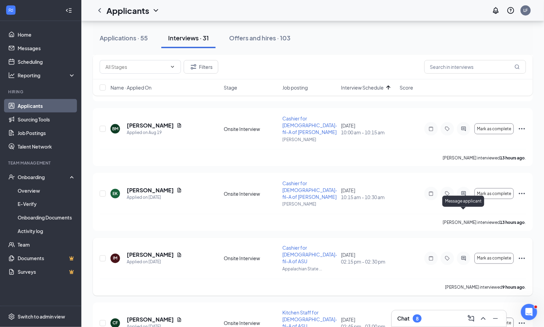
click at [464, 256] on icon "ActiveChat" at bounding box center [463, 258] width 4 height 4
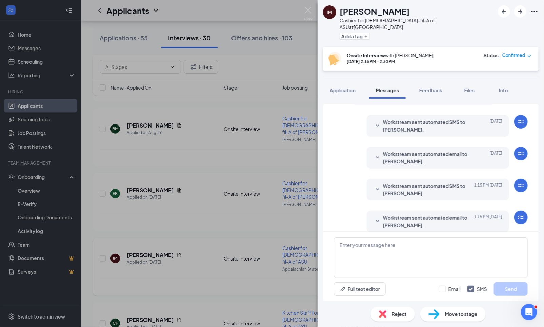
scroll to position [325, 0]
click at [394, 256] on textarea at bounding box center [431, 257] width 194 height 41
paste textarea "Hi Thank you for applying to join the team at [DEMOGRAPHIC_DATA]-fil-A of ASU. …"
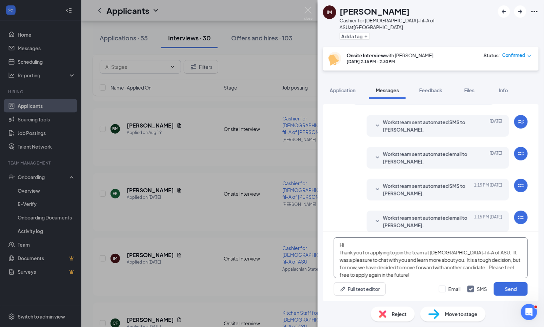
click at [364, 243] on textarea "Hi Thank you for applying to join the team at [DEMOGRAPHIC_DATA]-fil-A of ASU. …" at bounding box center [431, 257] width 194 height 41
click at [383, 244] on textarea "Hi [PERSON_NAME] Thank you for applying to join the team at [DEMOGRAPHIC_DATA]-…" at bounding box center [431, 257] width 194 height 41
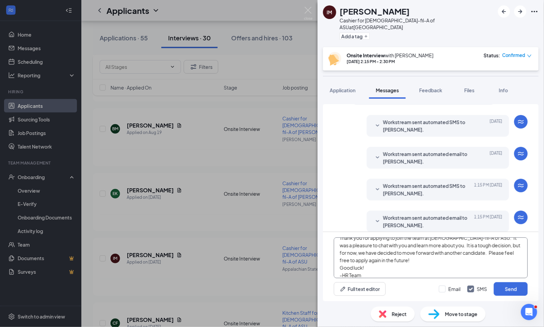
scroll to position [19, 0]
type textarea "Hi [PERSON_NAME], Thank you for applying to join the team at [DEMOGRAPHIC_DATA]…"
click at [444, 290] on input "Email" at bounding box center [450, 288] width 22 height 7
checkbox input "true"
click at [507, 288] on button "Send" at bounding box center [511, 289] width 34 height 14
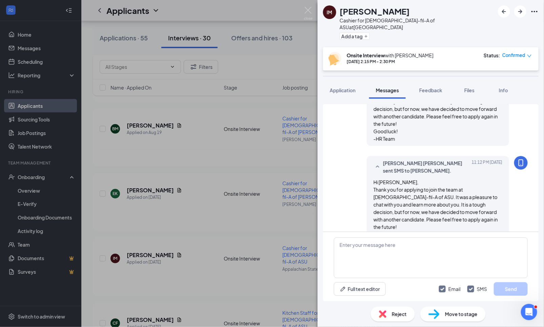
scroll to position [516, 0]
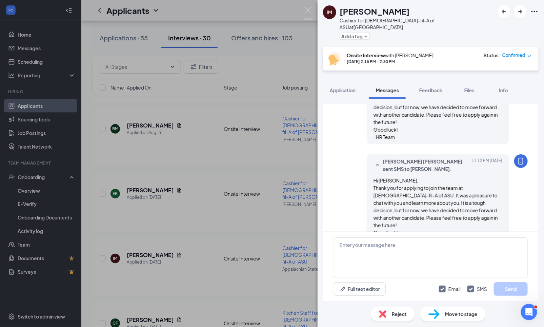
click at [398, 312] on span "Reject" at bounding box center [399, 313] width 15 height 7
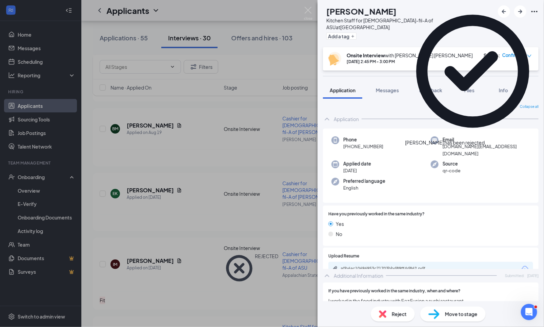
click at [201, 187] on div "[PERSON_NAME] [PERSON_NAME] Kitchen Staff for [DEMOGRAPHIC_DATA]-fil-A of ASU a…" at bounding box center [272, 163] width 544 height 327
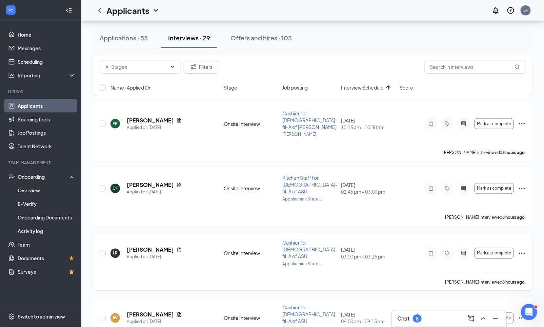
scroll to position [360, 0]
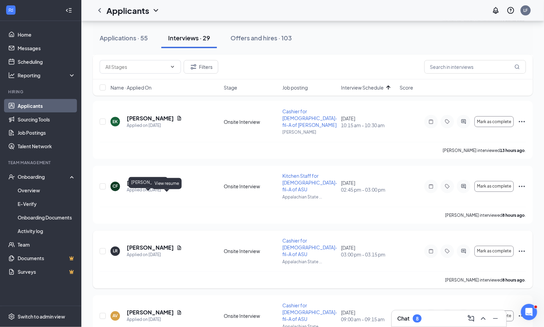
click at [149, 244] on h5 "[PERSON_NAME]" at bounding box center [150, 247] width 47 height 7
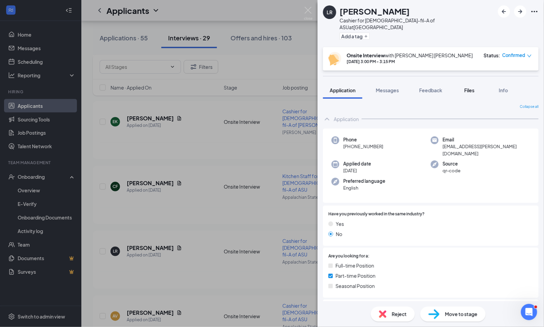
click at [469, 87] on span "Files" at bounding box center [469, 90] width 10 height 6
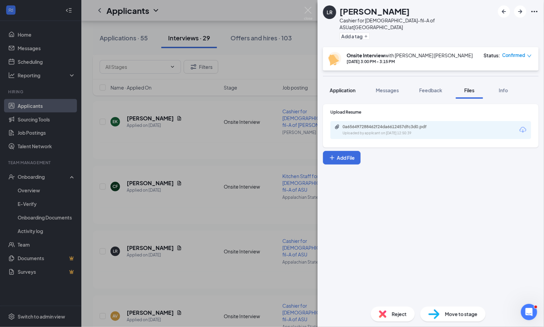
click at [346, 87] on button "Application" at bounding box center [342, 90] width 39 height 17
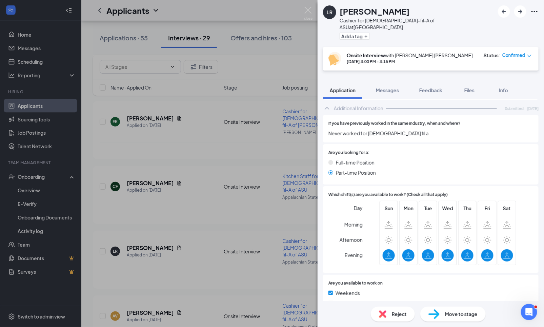
scroll to position [282, 0]
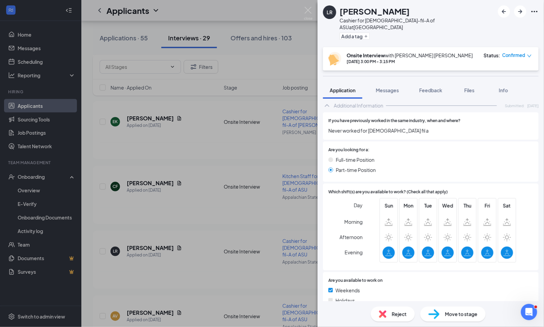
click at [238, 109] on div "LR [PERSON_NAME] for [DEMOGRAPHIC_DATA]-fil-A of ASU at [GEOGRAPHIC_DATA] Add a…" at bounding box center [272, 163] width 544 height 327
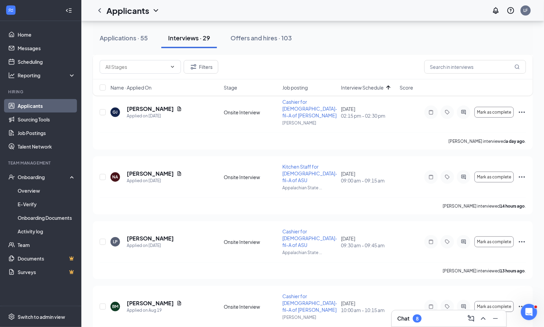
scroll to position [109, 0]
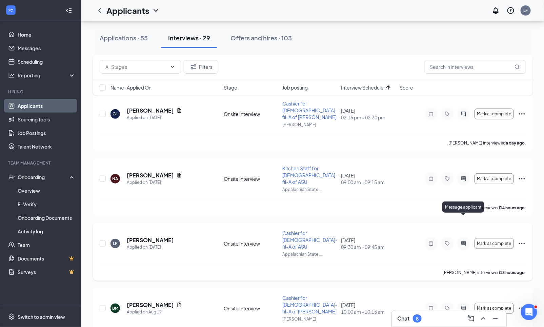
click at [468, 236] on div at bounding box center [464, 243] width 14 height 14
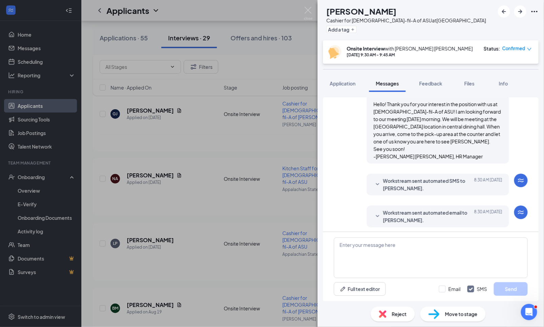
scroll to position [321, 0]
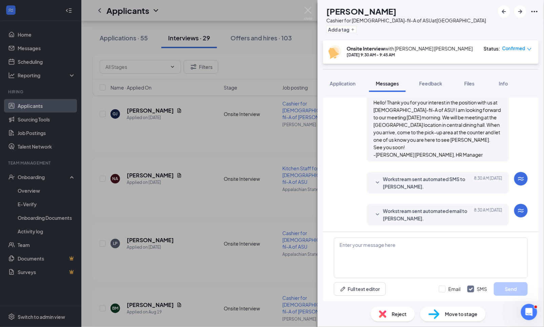
click at [206, 162] on div "[PERSON_NAME] Cashier for [DEMOGRAPHIC_DATA]-fil-A of ASU at [GEOGRAPHIC_DATA] …" at bounding box center [272, 163] width 544 height 327
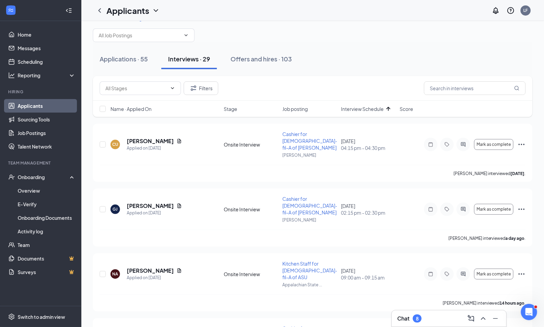
scroll to position [13, 0]
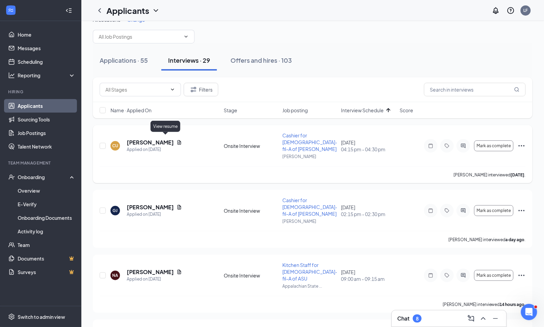
click at [177, 140] on icon "Document" at bounding box center [179, 142] width 5 height 5
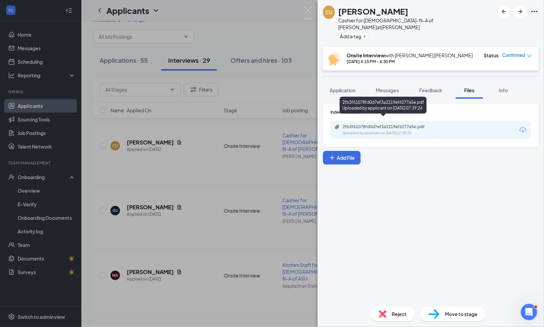
click at [408, 124] on div "2fb3f61078fd0d7ef3a2219ef6277a5e.pdf" at bounding box center [390, 126] width 95 height 5
click at [203, 170] on div "CU [PERSON_NAME] for [DEMOGRAPHIC_DATA]-fil-A of [PERSON_NAME] at [PERSON_NAME]…" at bounding box center [272, 163] width 544 height 327
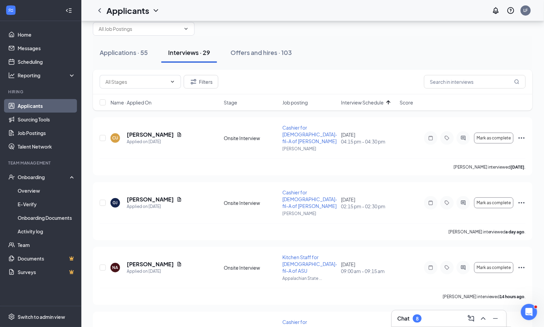
scroll to position [29, 0]
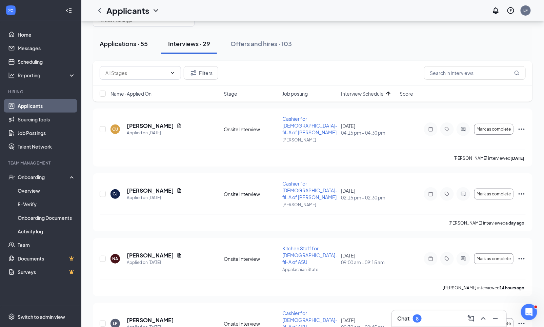
click at [125, 36] on button "Applications · 55" at bounding box center [124, 44] width 62 height 20
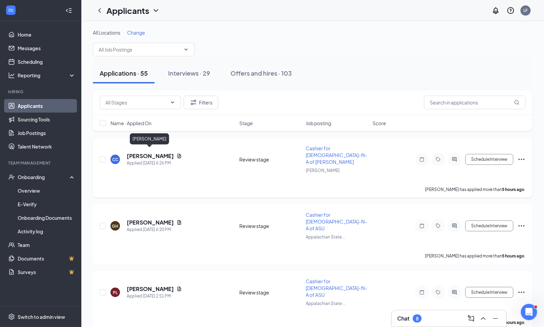
click at [163, 152] on h5 "[PERSON_NAME]" at bounding box center [150, 155] width 47 height 7
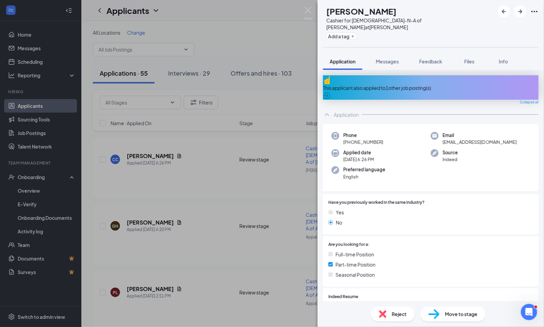
click at [413, 84] on div "This applicant also applied to 1 other job posting(s)" at bounding box center [430, 87] width 215 height 7
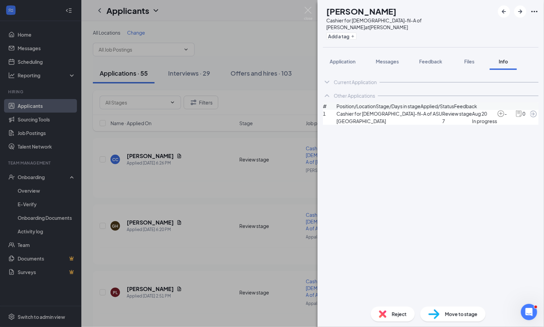
click at [353, 117] on span "Cashier for [DEMOGRAPHIC_DATA]-fil-A of ASU" at bounding box center [389, 113] width 106 height 7
click at [530, 117] on icon "ArrowCircle" at bounding box center [533, 113] width 7 height 7
click at [208, 33] on div "CC [PERSON_NAME] for [DEMOGRAPHIC_DATA]-fil-A of [PERSON_NAME] at [PERSON_NAME]…" at bounding box center [272, 163] width 544 height 327
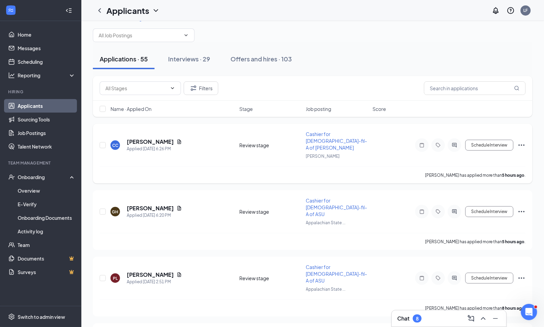
scroll to position [16, 0]
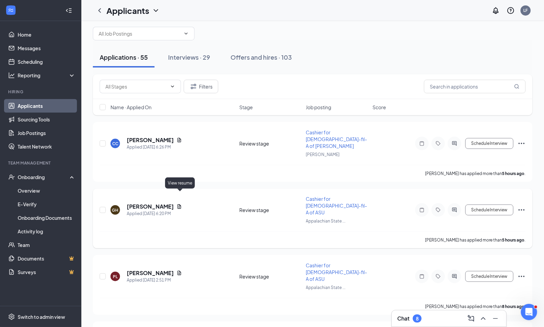
click at [181, 204] on icon "Document" at bounding box center [179, 206] width 5 height 5
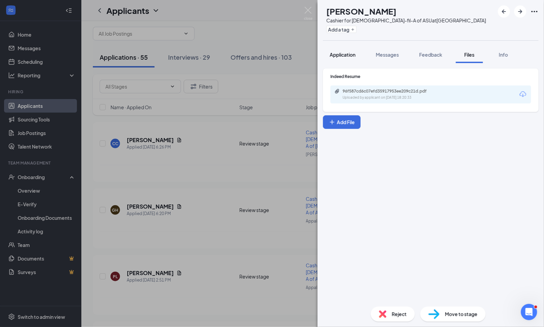
click at [354, 55] on span "Application" at bounding box center [343, 54] width 26 height 6
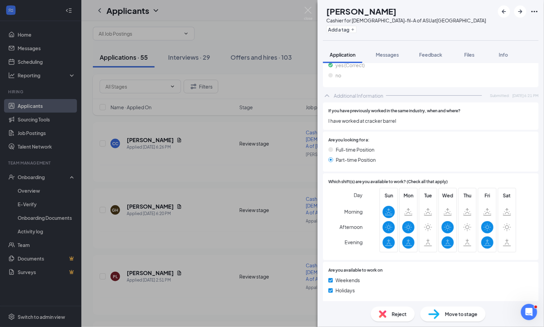
scroll to position [251, 0]
click at [257, 218] on div "[PERSON_NAME] Cashier for [DEMOGRAPHIC_DATA]-fil-A of ASU at [GEOGRAPHIC_DATA] …" at bounding box center [272, 163] width 544 height 327
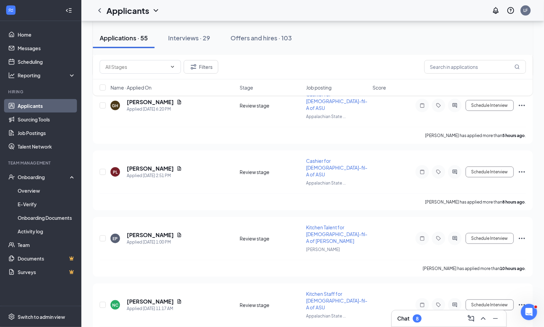
scroll to position [121, 0]
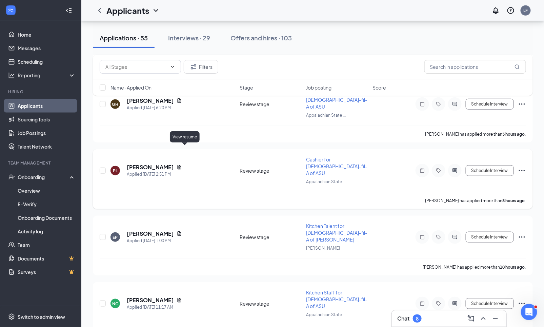
click at [182, 164] on icon "Document" at bounding box center [179, 166] width 5 height 5
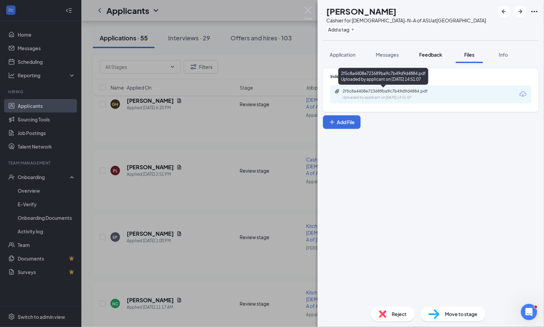
click at [352, 57] on span "Application" at bounding box center [343, 54] width 26 height 6
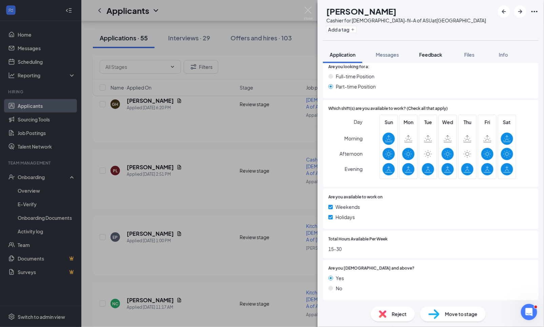
scroll to position [321, 0]
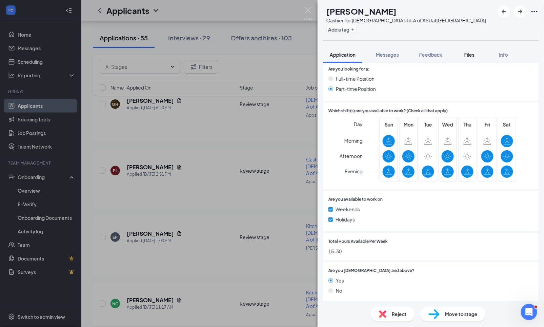
click at [474, 53] on span "Files" at bounding box center [469, 54] width 10 height 6
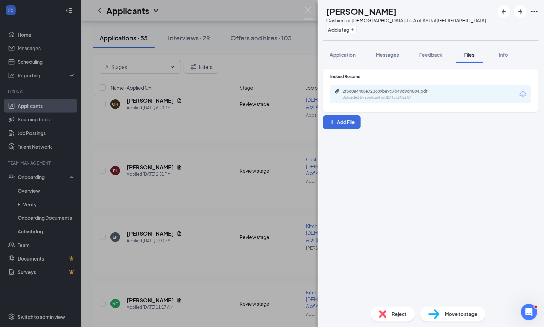
click at [399, 87] on div "2f5c8a4408e723689ba9c7b49d9d4884.pdf Uploaded by applicant on [DATE] 14:51:07" at bounding box center [430, 94] width 201 height 18
click at [398, 92] on div "2f5c8a4408e723689ba9c7b49d9d4884.pdf" at bounding box center [390, 90] width 95 height 5
click at [215, 112] on div "PL [PERSON_NAME] Cashier for [DEMOGRAPHIC_DATA]-fil-A of ASU at [GEOGRAPHIC_DAT…" at bounding box center [272, 163] width 544 height 327
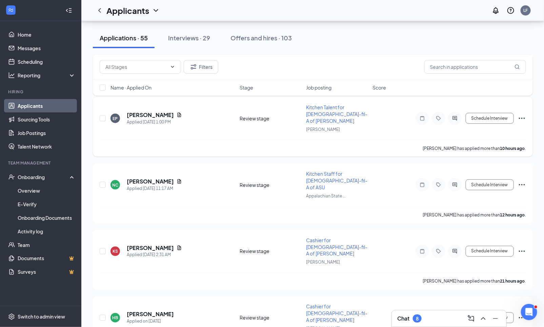
scroll to position [243, 0]
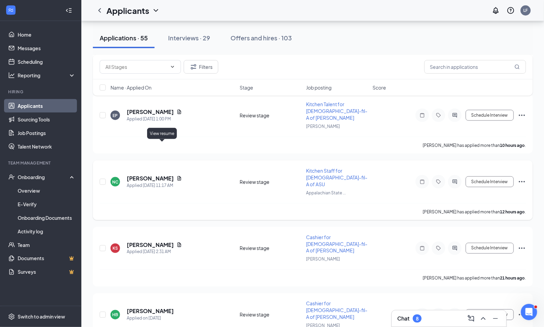
click at [177, 176] on icon "Document" at bounding box center [179, 178] width 5 height 5
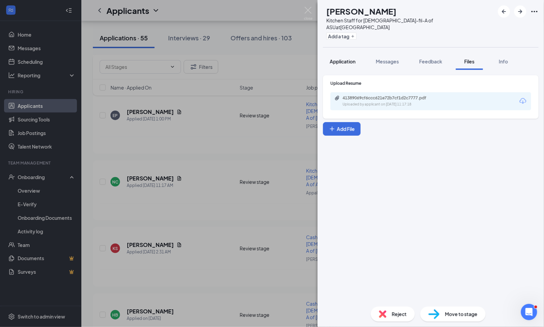
click at [342, 58] on span "Application" at bounding box center [343, 61] width 26 height 6
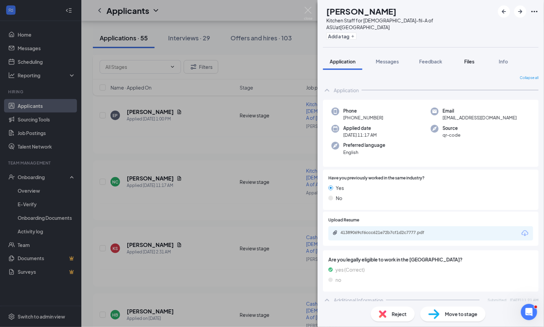
click at [467, 58] on span "Files" at bounding box center [469, 61] width 10 height 6
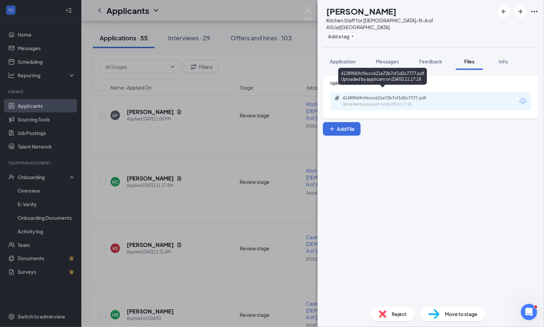
click at [392, 95] on div "41389069cf6ccc621e72b7cf1d2c7777.pdf" at bounding box center [390, 97] width 95 height 5
click at [440, 316] on div "Move to stage" at bounding box center [452, 313] width 65 height 15
click at [257, 57] on div "NC [PERSON_NAME] Kitchen Staff for [DEMOGRAPHIC_DATA]-fil-A of ASU at [GEOGRAPH…" at bounding box center [272, 163] width 544 height 327
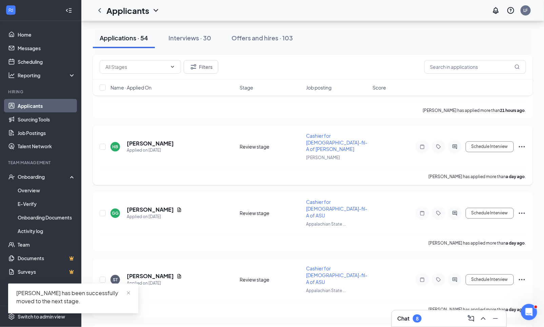
scroll to position [350, 0]
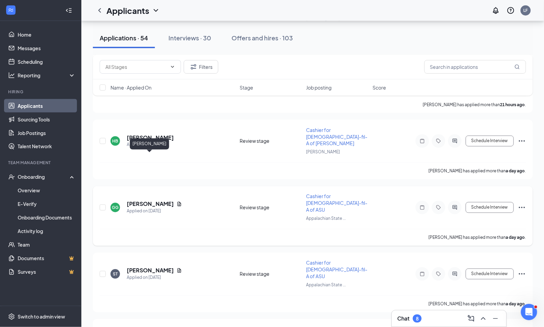
click at [162, 200] on h5 "[PERSON_NAME]" at bounding box center [150, 203] width 47 height 7
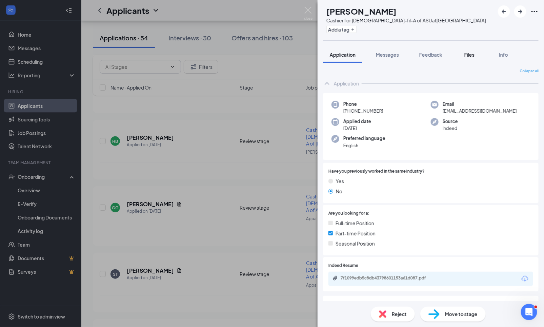
click at [470, 51] on div "Files" at bounding box center [469, 54] width 14 height 7
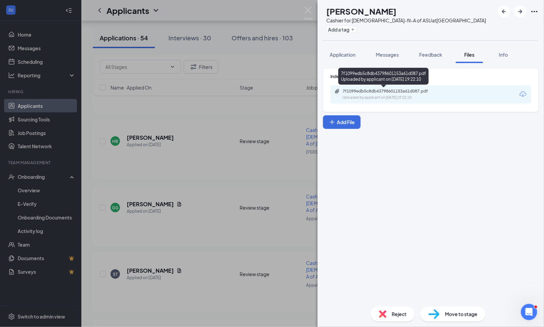
click at [417, 96] on div "Uploaded by applicant on [DATE] 19:22:10" at bounding box center [394, 97] width 102 height 5
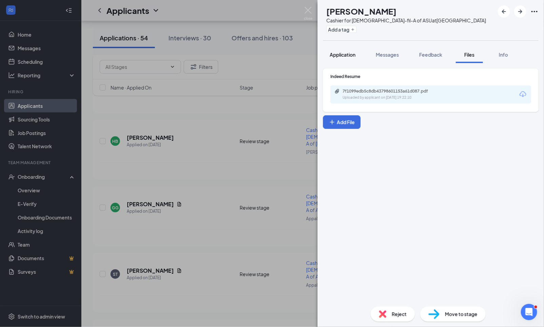
click at [346, 51] on button "Application" at bounding box center [342, 54] width 39 height 17
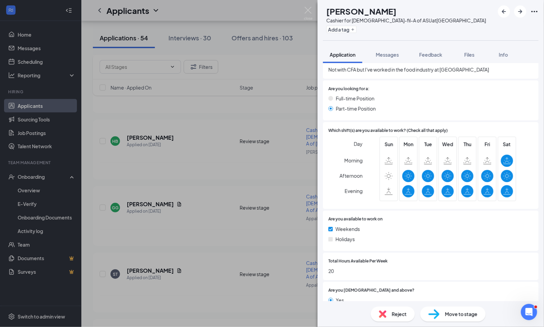
scroll to position [304, 0]
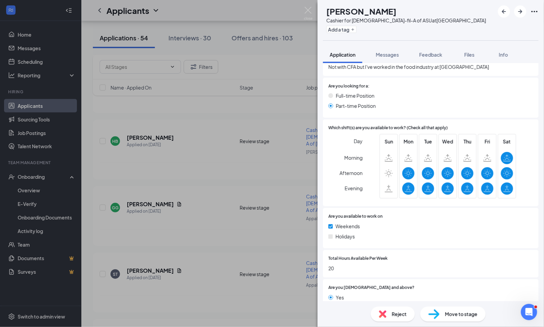
click at [214, 179] on div "GG [PERSON_NAME] Cashier for [DEMOGRAPHIC_DATA]-fil-A of ASU at [GEOGRAPHIC_DAT…" at bounding box center [272, 163] width 544 height 327
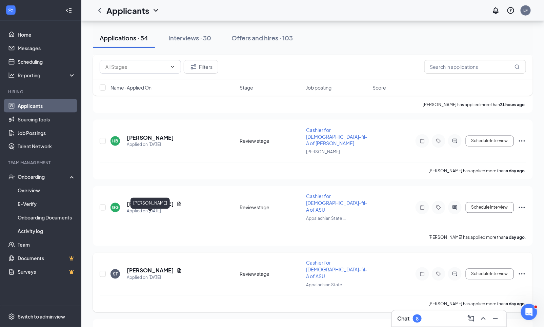
click at [166, 267] on h5 "[PERSON_NAME]" at bounding box center [150, 270] width 47 height 7
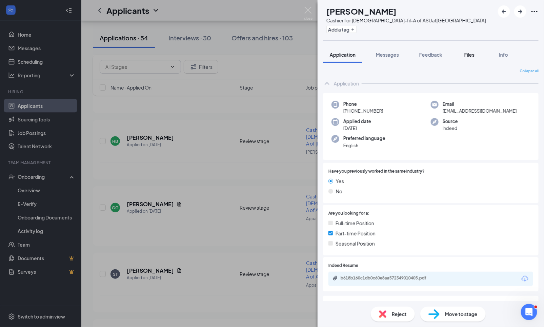
click at [473, 55] on span "Files" at bounding box center [469, 54] width 10 height 6
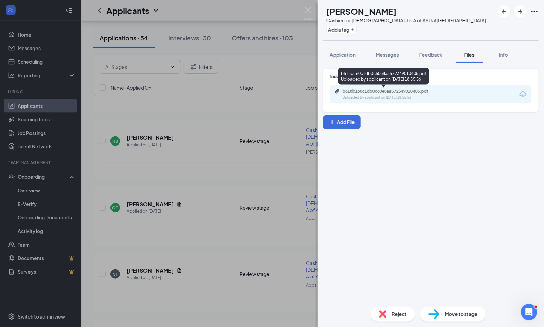
click at [413, 91] on div "b618b160c1db0c60e8aa572349010405.pdf" at bounding box center [390, 90] width 95 height 5
click at [231, 132] on div "[GEOGRAPHIC_DATA][PERSON_NAME] Cashier for [DEMOGRAPHIC_DATA]-fil-A of ASU at […" at bounding box center [272, 163] width 544 height 327
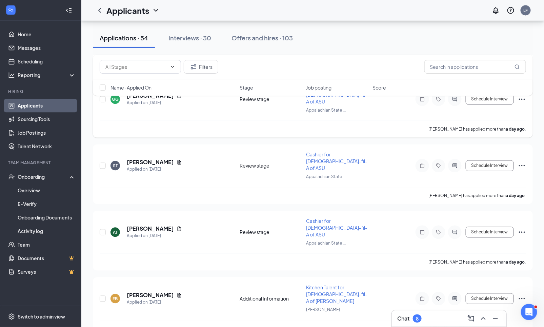
scroll to position [465, 0]
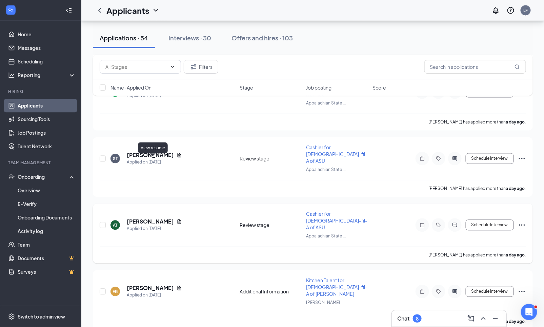
click at [178, 220] on icon "Document" at bounding box center [180, 222] width 4 height 4
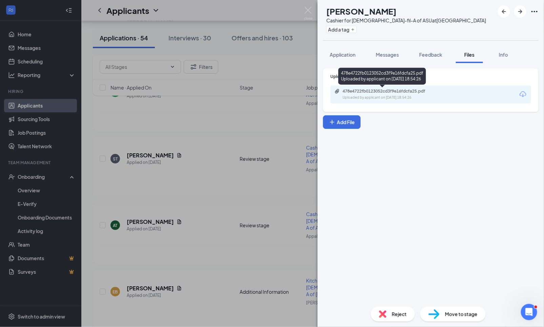
click at [404, 92] on div "478e4722fb0123052cd3f9e16fdcfa25.pdf" at bounding box center [390, 90] width 95 height 5
click at [344, 53] on span "Application" at bounding box center [343, 54] width 26 height 6
click at [345, 55] on span "Application" at bounding box center [343, 54] width 26 height 6
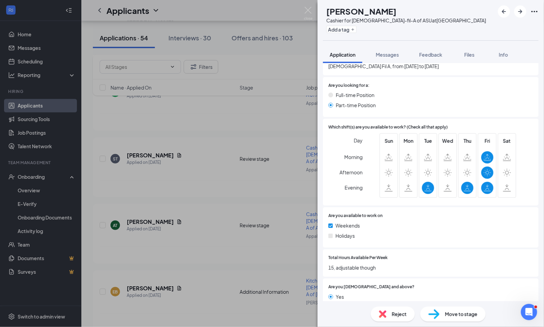
scroll to position [323, 0]
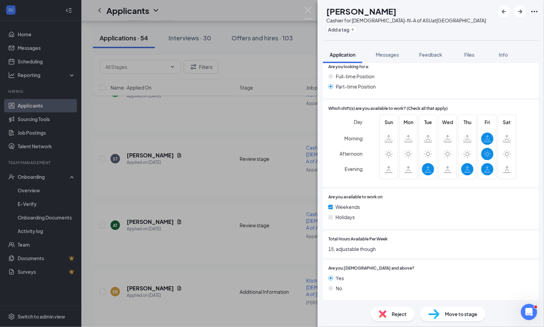
click at [443, 310] on div "Move to stage" at bounding box center [452, 313] width 65 height 15
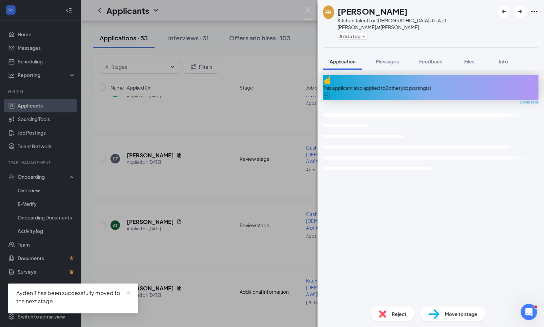
click at [309, 47] on div "EB [PERSON_NAME] Kitchen Talent for [DEMOGRAPHIC_DATA]-fil-A of [PERSON_NAME] a…" at bounding box center [272, 163] width 544 height 327
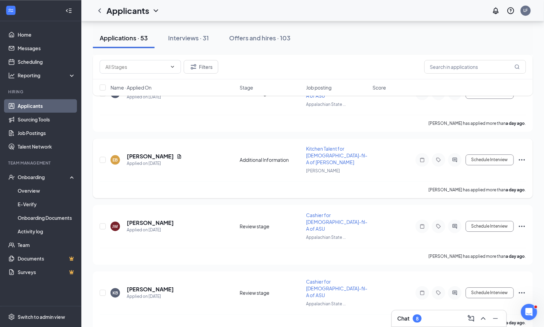
scroll to position [539, 0]
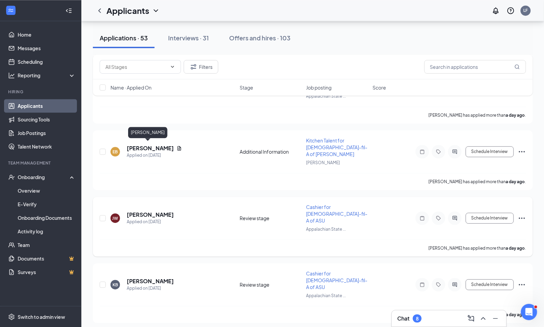
click at [137, 211] on h5 "[PERSON_NAME]" at bounding box center [150, 214] width 47 height 7
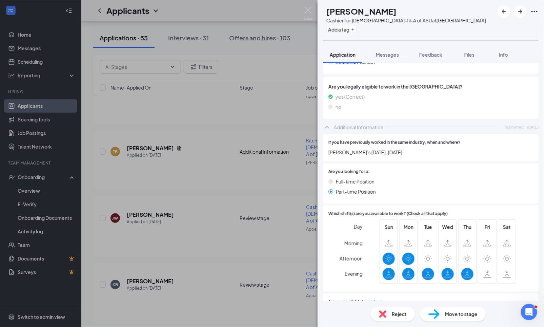
scroll to position [182, 0]
click at [185, 180] on div "[PERSON_NAME] [PERSON_NAME] Cashier for [DEMOGRAPHIC_DATA]-fil-A of ASU at [GEO…" at bounding box center [272, 163] width 544 height 327
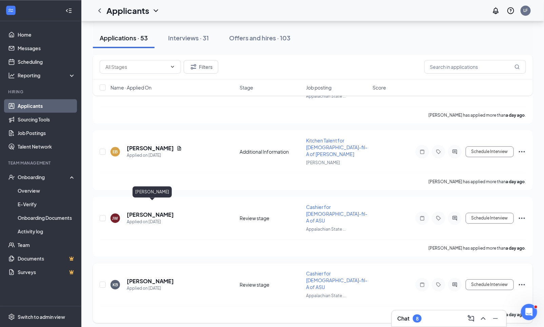
click at [174, 277] on h5 "[PERSON_NAME]" at bounding box center [150, 280] width 47 height 7
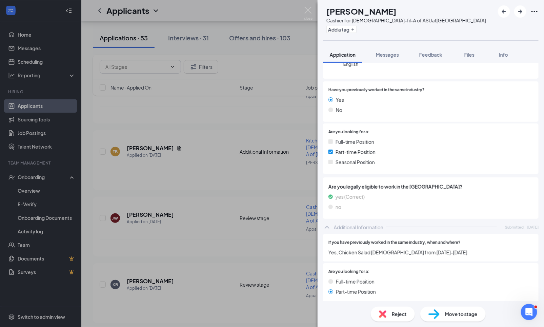
scroll to position [83, 0]
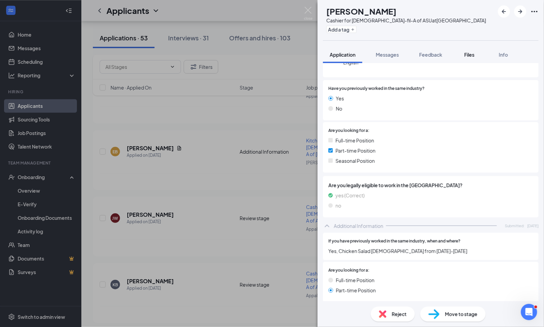
click at [469, 55] on span "Files" at bounding box center [469, 54] width 10 height 6
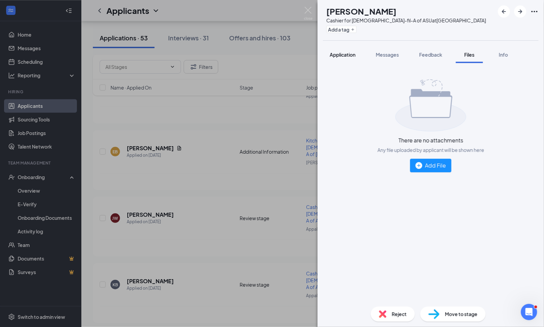
click at [336, 49] on button "Application" at bounding box center [342, 54] width 39 height 17
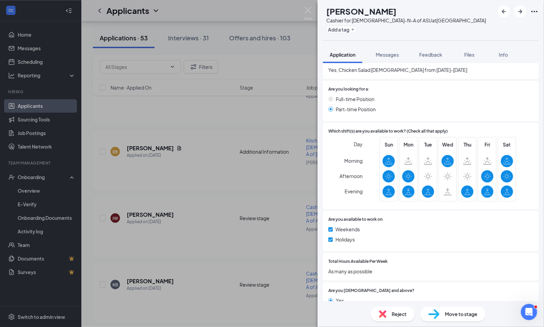
scroll to position [286, 0]
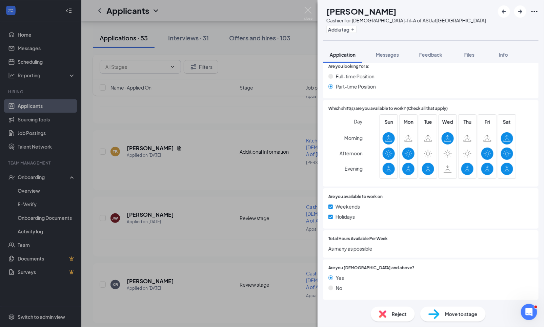
click at [214, 170] on div "KB [PERSON_NAME] for [DEMOGRAPHIC_DATA]-fil-A of ASU at [GEOGRAPHIC_DATA] Add a…" at bounding box center [272, 163] width 544 height 327
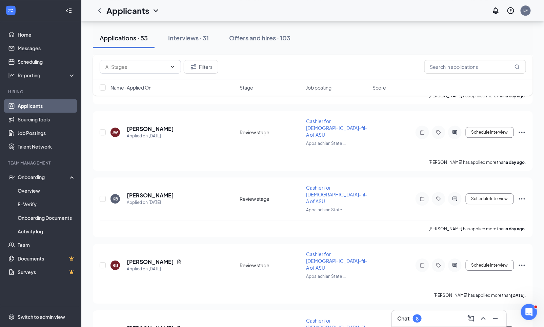
scroll to position [626, 0]
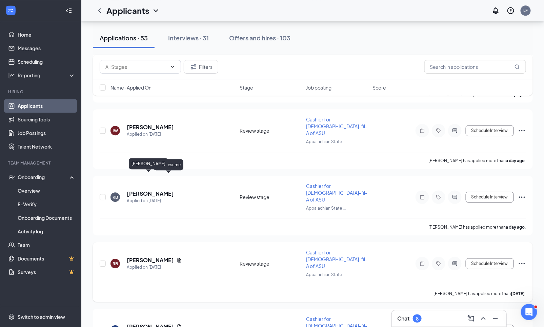
click at [153, 256] on h5 "[PERSON_NAME]" at bounding box center [150, 259] width 47 height 7
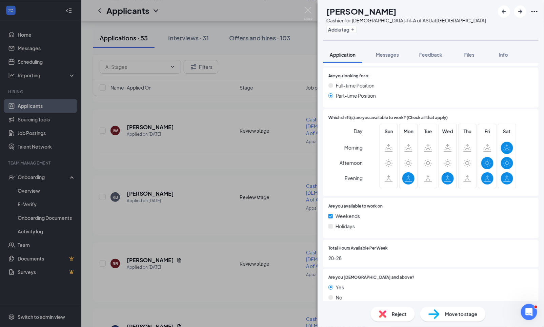
scroll to position [323, 0]
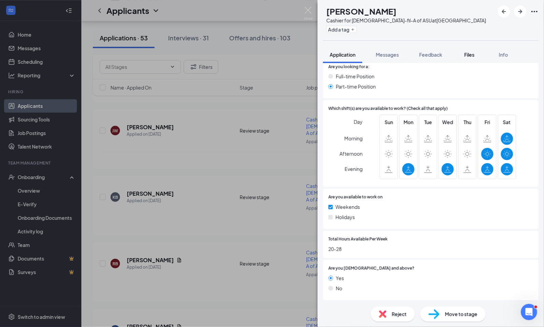
click at [470, 53] on span "Files" at bounding box center [469, 54] width 10 height 6
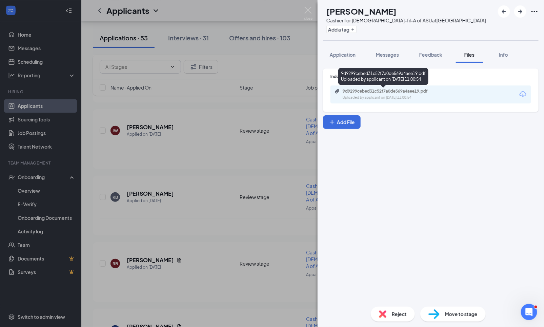
click at [415, 91] on div "9d9299cebed31c52f7a0de569a4aee19.pdf" at bounding box center [390, 90] width 95 height 5
click at [250, 51] on div "RB [PERSON_NAME] for [DEMOGRAPHIC_DATA]-fil-A of ASU at [GEOGRAPHIC_DATA] Add a…" at bounding box center [272, 163] width 544 height 327
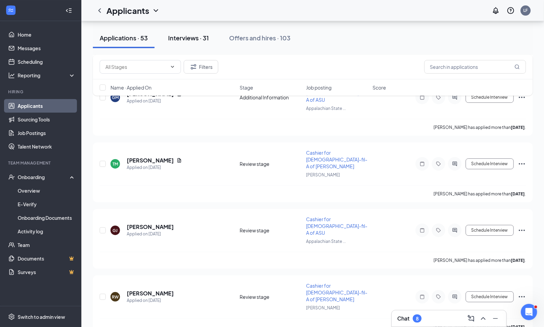
scroll to position [859, 0]
click at [202, 40] on div "Interviews · 31" at bounding box center [188, 38] width 41 height 8
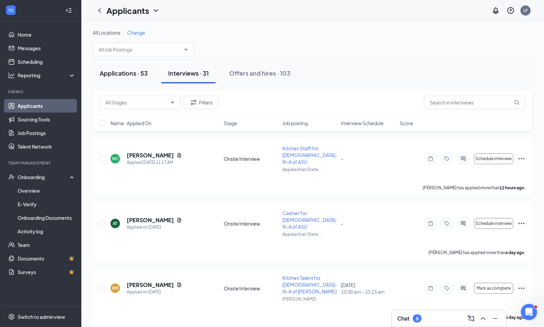
click at [137, 77] on div "Applications · 53" at bounding box center [124, 73] width 48 height 8
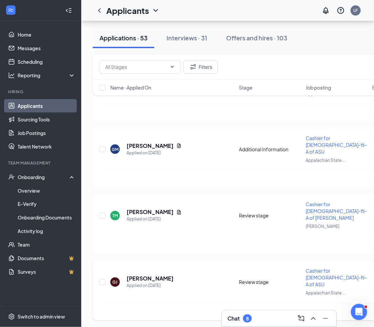
scroll to position [808, 0]
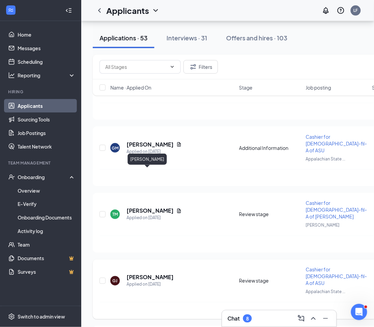
click at [146, 273] on h5 "[PERSON_NAME]" at bounding box center [150, 276] width 47 height 7
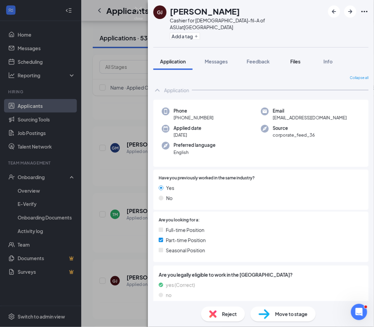
click at [296, 58] on span "Files" at bounding box center [296, 61] width 10 height 6
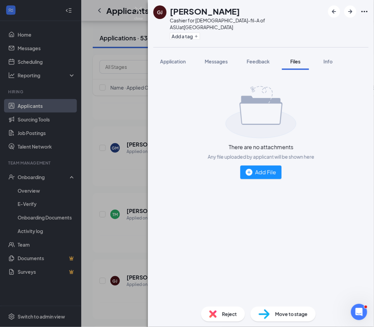
click at [106, 200] on div "GJ [PERSON_NAME] for [DEMOGRAPHIC_DATA]-fil-A of ASU at [GEOGRAPHIC_DATA] Add a…" at bounding box center [187, 163] width 374 height 327
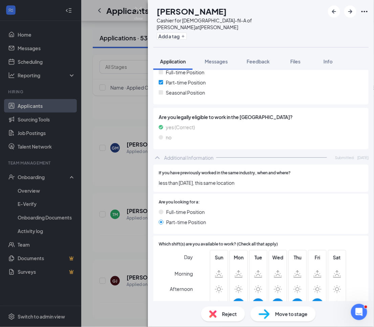
scroll to position [158, 0]
click at [125, 145] on div "RW [PERSON_NAME] Cashier for [DEMOGRAPHIC_DATA]-fil-A of [PERSON_NAME] at [PERS…" at bounding box center [187, 163] width 374 height 327
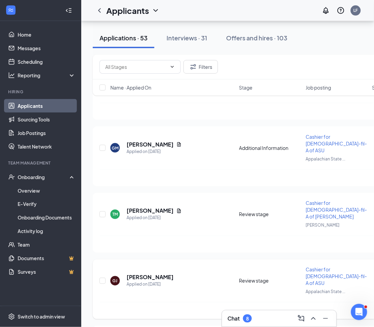
click at [213, 302] on div "[PERSON_NAME] has applied more than [DATE] ." at bounding box center [313, 310] width 426 height 17
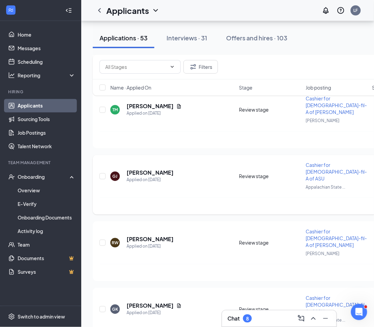
scroll to position [913, 0]
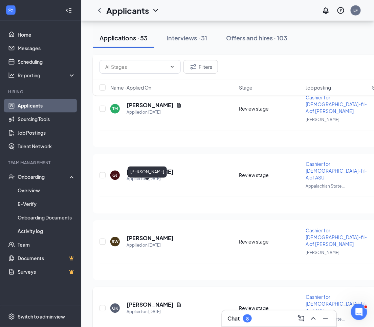
click at [147, 301] on h5 "[PERSON_NAME]" at bounding box center [150, 304] width 47 height 7
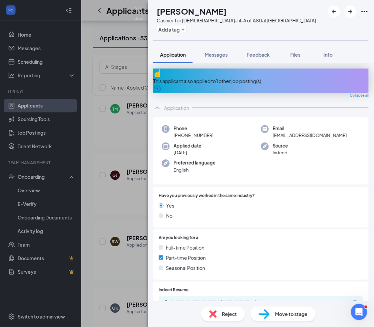
click at [131, 157] on div "[PERSON_NAME] [PERSON_NAME] Cashier for [DEMOGRAPHIC_DATA]-fil-A of ASU at [GEO…" at bounding box center [187, 163] width 374 height 327
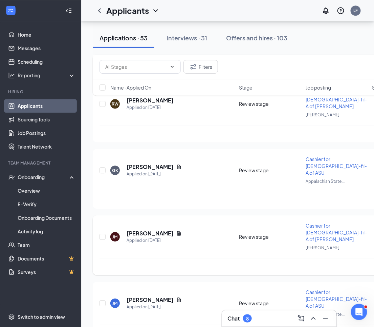
scroll to position [1065, 0]
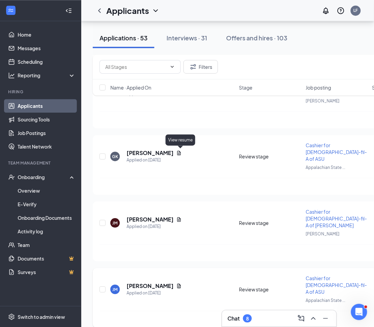
click at [179, 283] on icon "Document" at bounding box center [179, 285] width 5 height 5
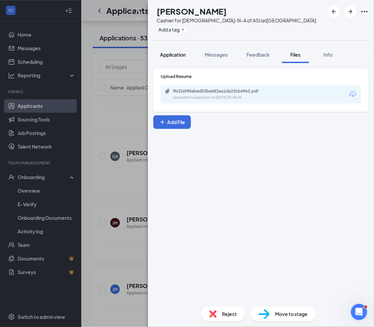
click at [172, 59] on button "Application" at bounding box center [172, 54] width 39 height 17
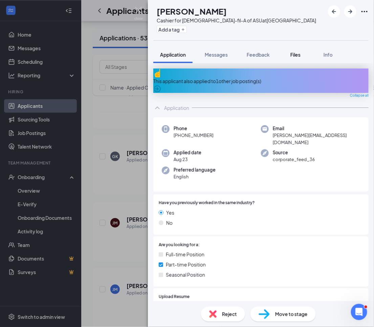
click at [295, 53] on span "Files" at bounding box center [296, 54] width 10 height 6
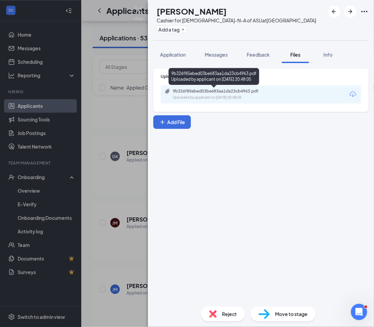
click at [247, 88] on div "9b326f85ebed03be683aa1da23cb4963.pdf" at bounding box center [220, 90] width 95 height 5
click at [35, 62] on div "[PERSON_NAME] Joscelinn [PERSON_NAME] Cashier for [DEMOGRAPHIC_DATA]-fil-A of A…" at bounding box center [187, 163] width 374 height 327
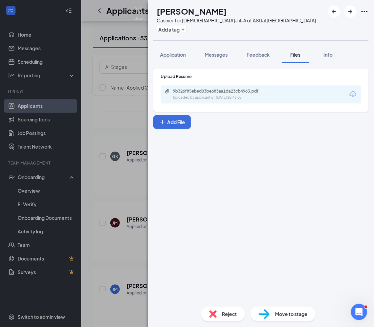
click at [35, 62] on link "Scheduling" at bounding box center [47, 62] width 58 height 14
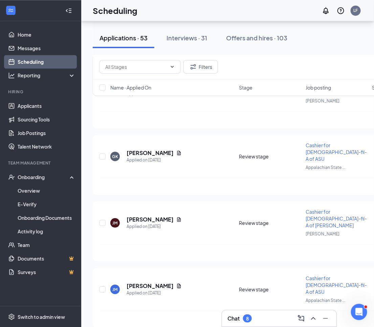
click at [35, 62] on link "Scheduling" at bounding box center [47, 62] width 58 height 14
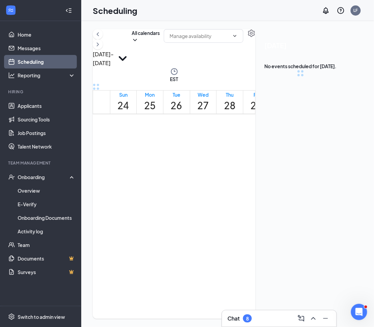
scroll to position [333, 0]
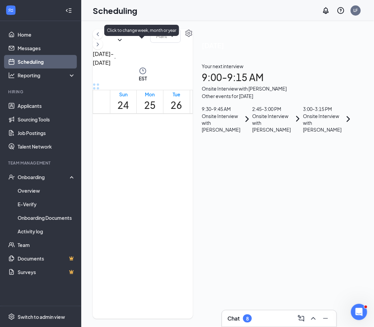
click at [101, 48] on icon "ChevronRight" at bounding box center [98, 44] width 7 height 8
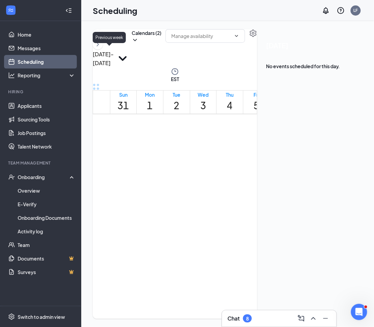
click at [101, 38] on icon "ChevronLeft" at bounding box center [98, 34] width 7 height 8
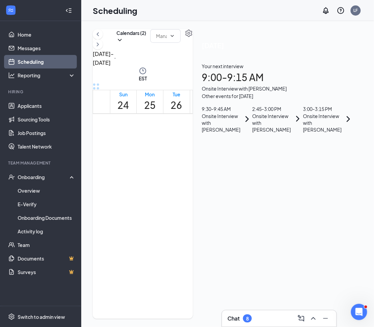
scroll to position [333, 0]
click at [146, 43] on button "Calendars (2)" at bounding box center [132, 36] width 30 height 14
click at [177, 82] on input "[PERSON_NAME]" at bounding box center [178, 78] width 48 height 7
checkbox input "true"
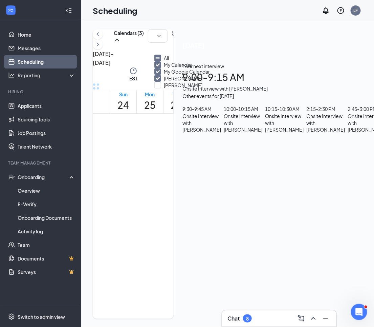
click at [164, 68] on input "My Calendar" at bounding box center [173, 64] width 38 height 7
checkbox input "false"
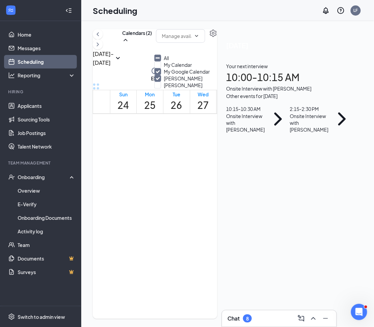
click at [164, 75] on input "My Google Calendar" at bounding box center [182, 71] width 56 height 7
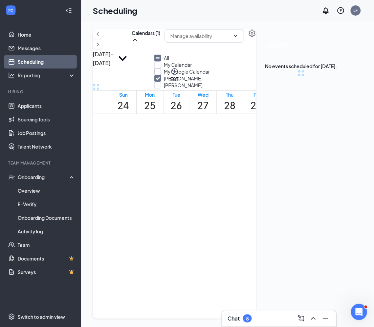
checkbox input "false"
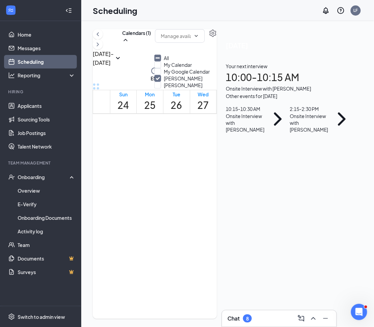
scroll to position [349, 0]
click at [204, 198] on span "10:00-10:15 AM" at bounding box center [206, 208] width 14 height 20
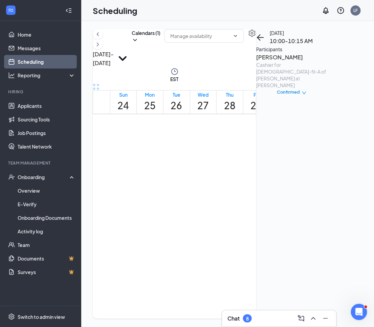
click at [212, 203] on span "10:15-10:30 AM" at bounding box center [219, 209] width 14 height 20
click at [252, 199] on span "10:00-10:15 AM" at bounding box center [259, 209] width 14 height 20
click at [266, 204] on span "10:15-10:30 AM" at bounding box center [273, 209] width 14 height 20
click at [279, 199] on span "10:00-10:15 AM" at bounding box center [286, 209] width 14 height 20
click at [292, 204] on span "10:15-10:30 AM" at bounding box center [299, 209] width 14 height 20
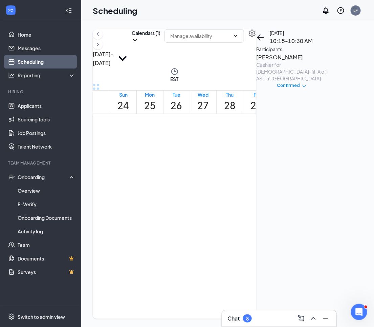
scroll to position [488, 0]
click at [252, 232] on span "2:00-2:15 PM" at bounding box center [258, 242] width 12 height 20
click at [263, 238] on span "2:15-2:30 PM" at bounding box center [269, 242] width 12 height 20
click at [279, 232] on span "2:00-2:15 PM" at bounding box center [285, 242] width 12 height 20
click at [290, 236] on span "2:15-2:30 PM" at bounding box center [296, 242] width 12 height 20
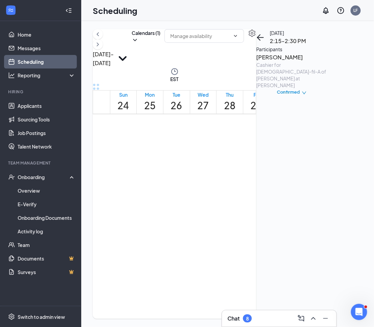
click at [199, 235] on span "2:15-2:30 PM" at bounding box center [205, 242] width 12 height 20
click at [252, 141] on span "10:00-10:15 AM" at bounding box center [259, 151] width 14 height 20
click at [266, 145] on span "10:15-10:30 AM" at bounding box center [273, 151] width 14 height 20
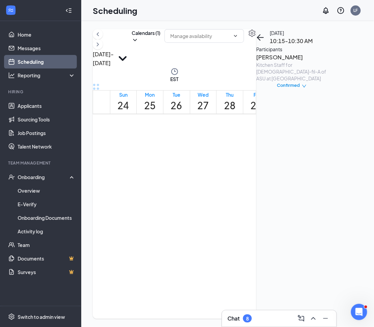
click at [279, 141] on span "10:00-10:15 AM" at bounding box center [286, 151] width 14 height 20
click at [292, 145] on span "10:15-10:30 AM" at bounding box center [299, 151] width 14 height 20
click at [279, 293] on span "2:00-2:15 PM" at bounding box center [285, 303] width 12 height 20
click at [290, 298] on span "2:15-2:30 PM" at bounding box center [296, 303] width 12 height 20
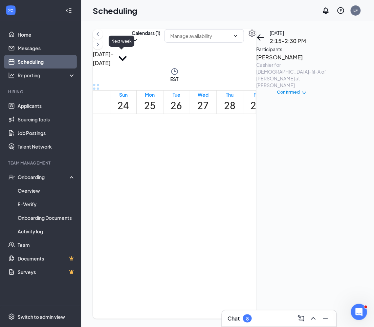
click at [101, 48] on icon "ChevronRight" at bounding box center [98, 44] width 7 height 8
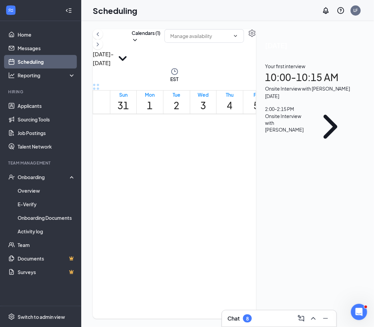
scroll to position [350, 0]
click at [199, 197] on span "10:00-10:15 AM" at bounding box center [206, 207] width 14 height 20
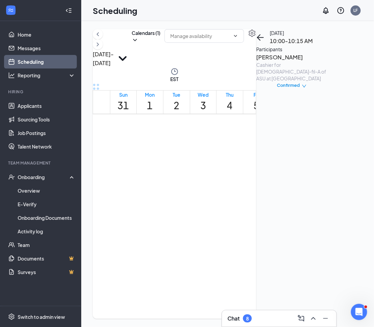
scroll to position [521, 0]
click at [199, 200] on span "2:00-2:15 PM" at bounding box center [205, 210] width 12 height 20
click at [101, 48] on icon "ChevronRight" at bounding box center [98, 44] width 7 height 8
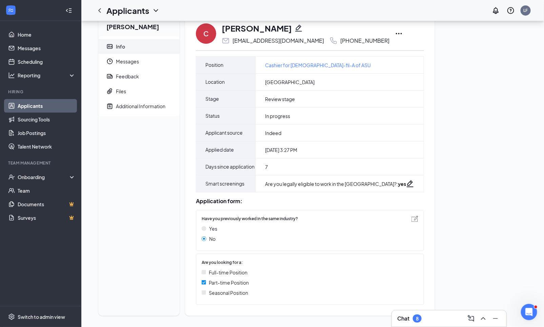
scroll to position [31, 0]
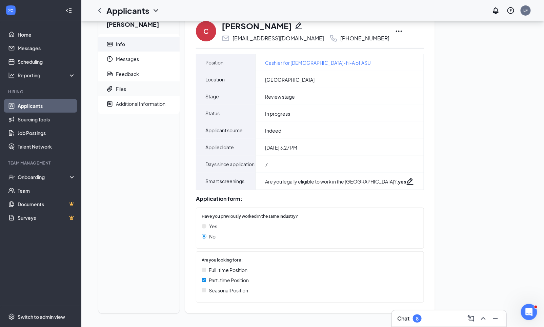
click at [116, 85] on div "Files" at bounding box center [121, 88] width 10 height 7
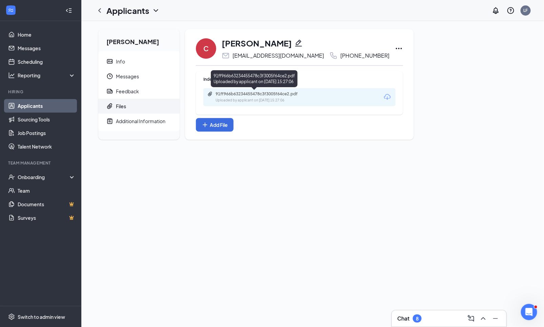
click at [261, 91] on div "91ff966b63234455478c3f3005f64ce2.pdf" at bounding box center [262, 93] width 95 height 5
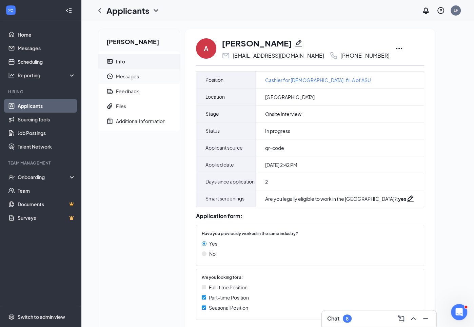
click at [122, 75] on span "Messages" at bounding box center [145, 76] width 58 height 15
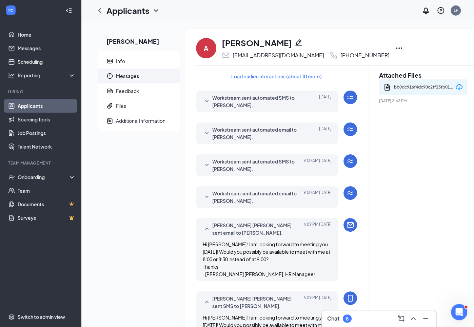
click at [395, 46] on icon "Ellipses" at bounding box center [399, 48] width 8 height 8
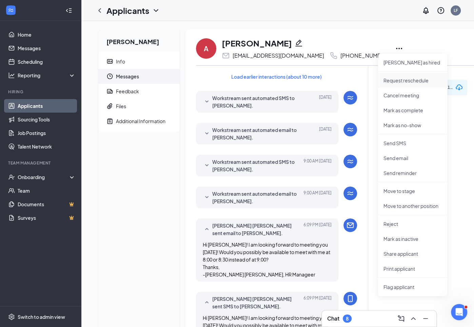
click at [401, 78] on p "Request reschedule" at bounding box center [412, 80] width 58 height 7
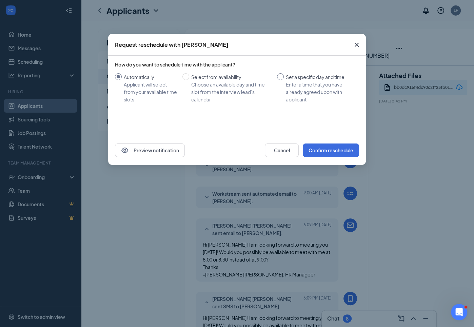
click at [281, 77] on input "Set a specific day and time Enter a time that you have already agreed upon with…" at bounding box center [280, 76] width 7 height 7
radio input "true"
radio input "false"
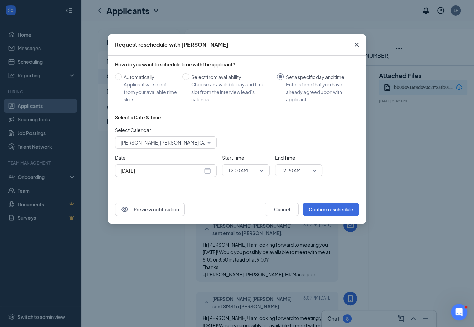
click at [262, 169] on span "12:00 AM" at bounding box center [246, 170] width 36 height 10
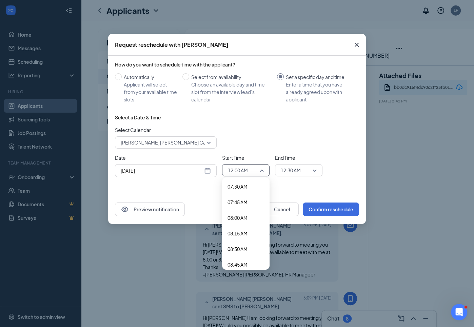
scroll to position [478, 0]
click at [242, 209] on span "08:00 AM" at bounding box center [237, 209] width 20 height 7
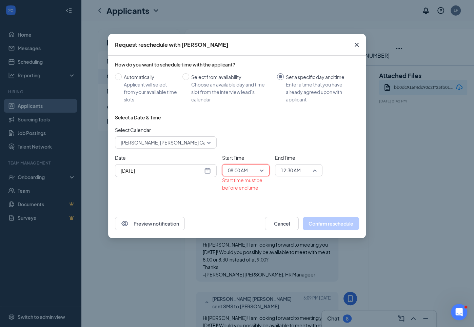
click at [296, 169] on span "12:30 AM" at bounding box center [291, 170] width 20 height 10
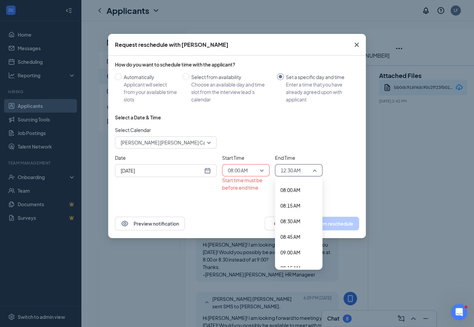
scroll to position [493, 0]
click at [300, 210] on span "08:15 AM" at bounding box center [290, 209] width 20 height 7
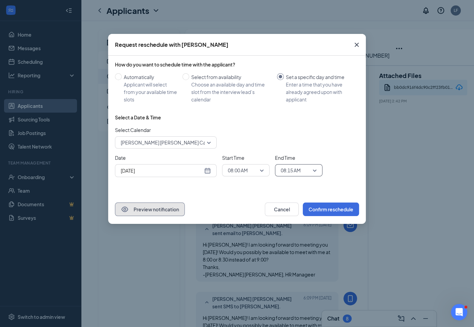
click at [163, 208] on button "Preview notification" at bounding box center [150, 209] width 70 height 14
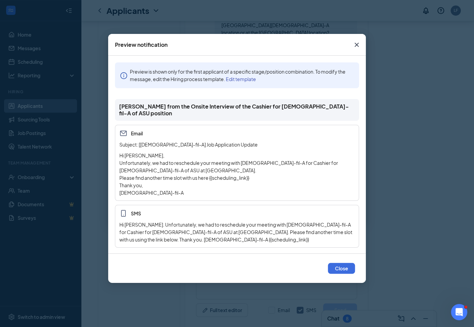
scroll to position [508, 0]
click at [358, 42] on icon "Cross" at bounding box center [356, 45] width 8 height 8
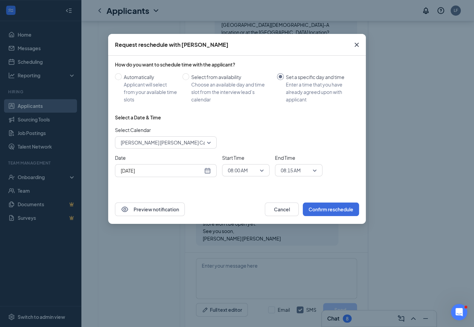
click at [358, 42] on icon "Cross" at bounding box center [356, 45] width 8 height 8
